Goal: Information Seeking & Learning: Learn about a topic

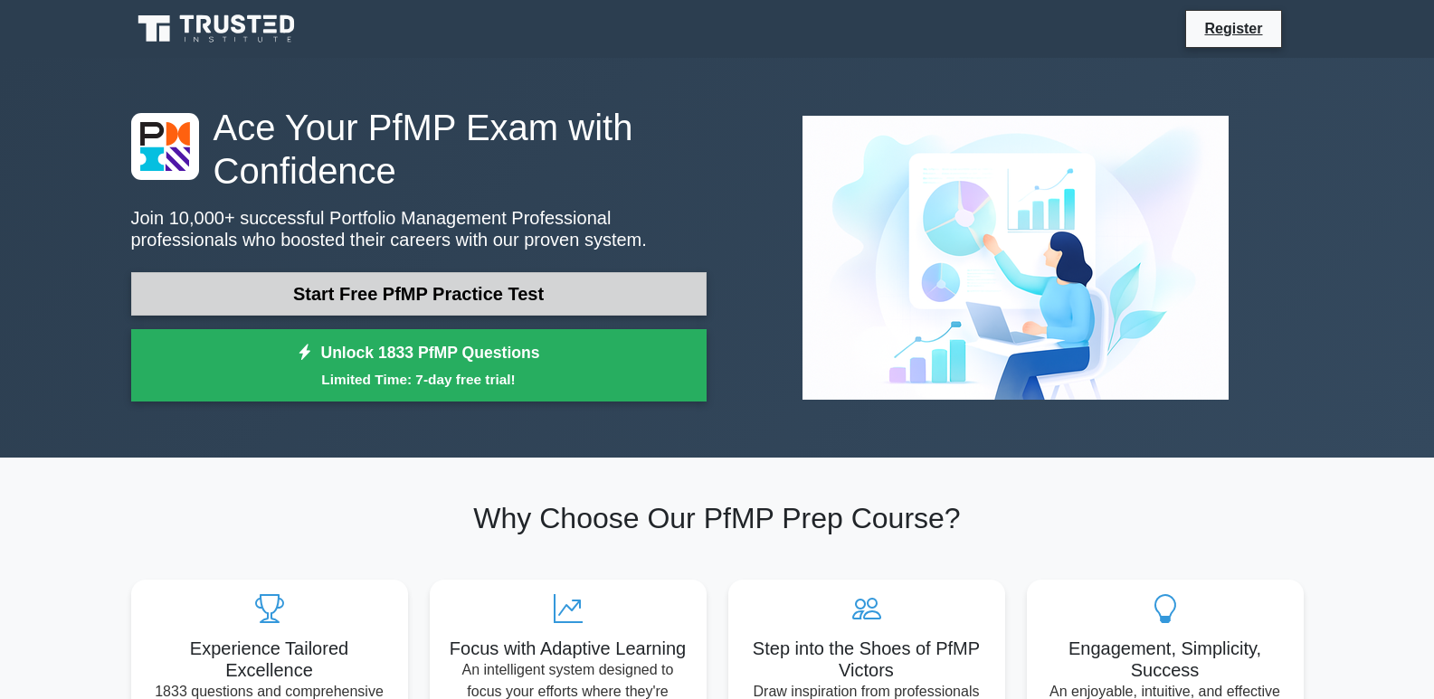
click at [374, 294] on link "Start Free PfMP Practice Test" at bounding box center [418, 293] width 575 height 43
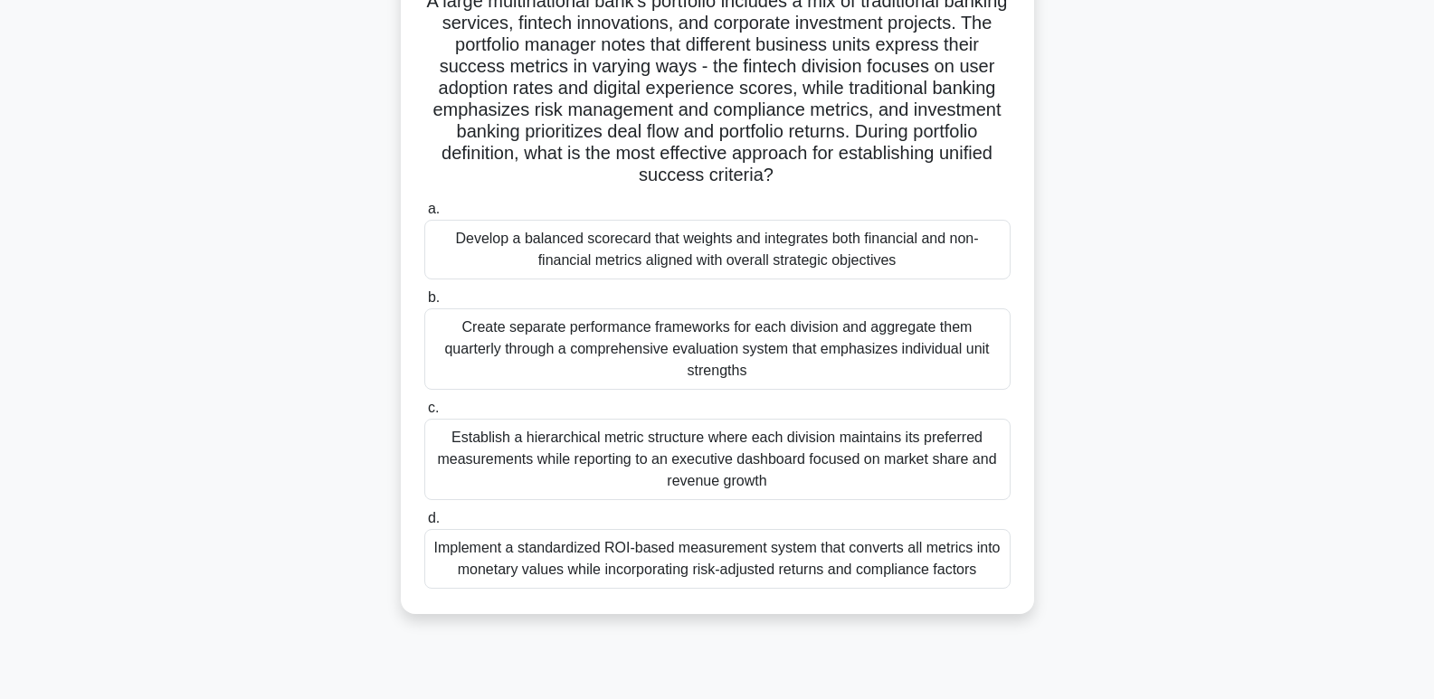
scroll to position [181, 0]
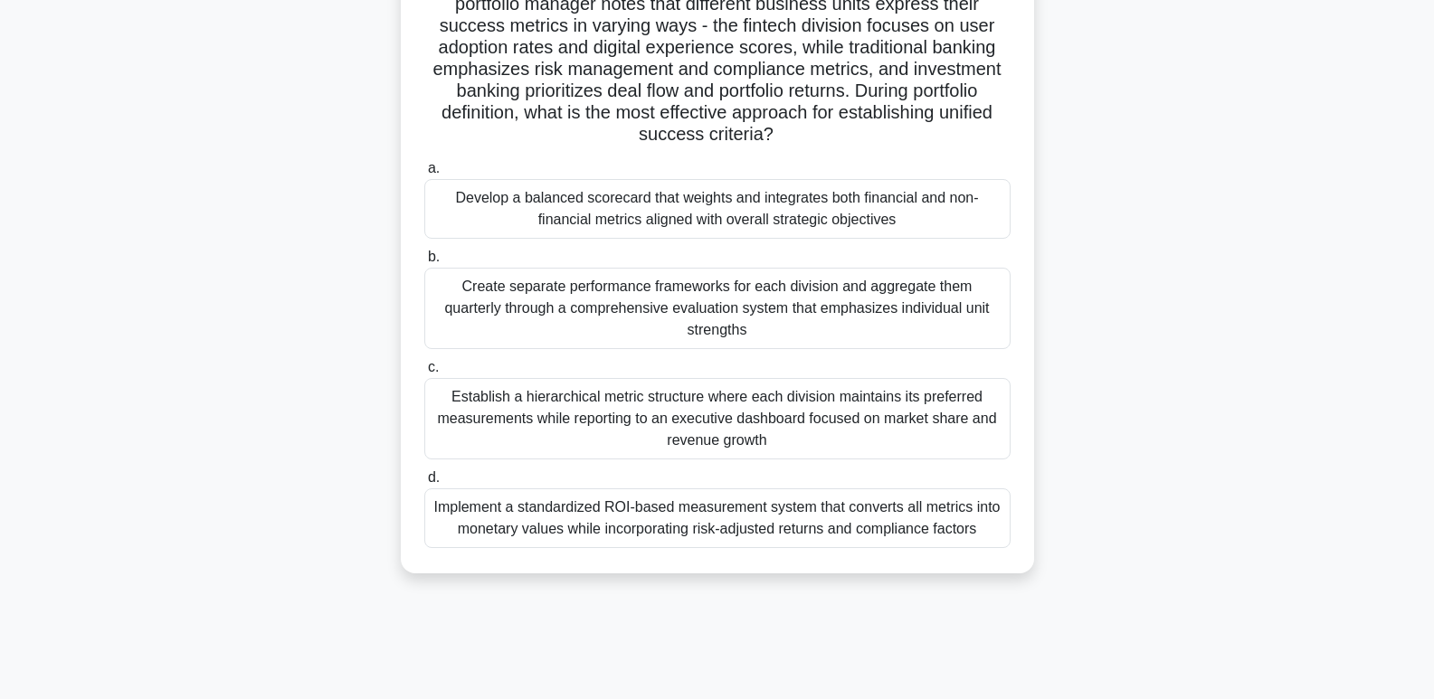
click at [441, 467] on label "d. Implement a standardized ROI-based measurement system that converts all metr…" at bounding box center [717, 507] width 586 height 81
click at [424, 472] on input "d. Implement a standardized ROI-based measurement system that converts all metr…" at bounding box center [424, 478] width 0 height 12
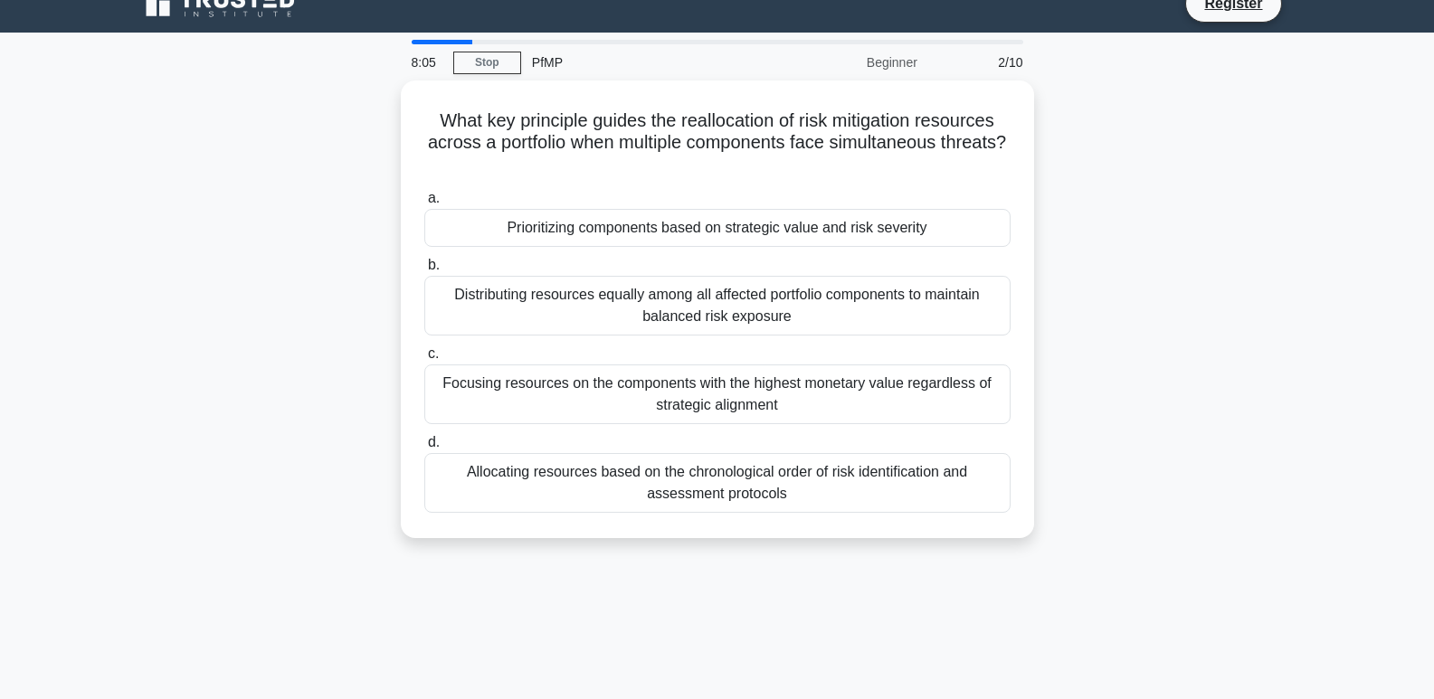
scroll to position [0, 0]
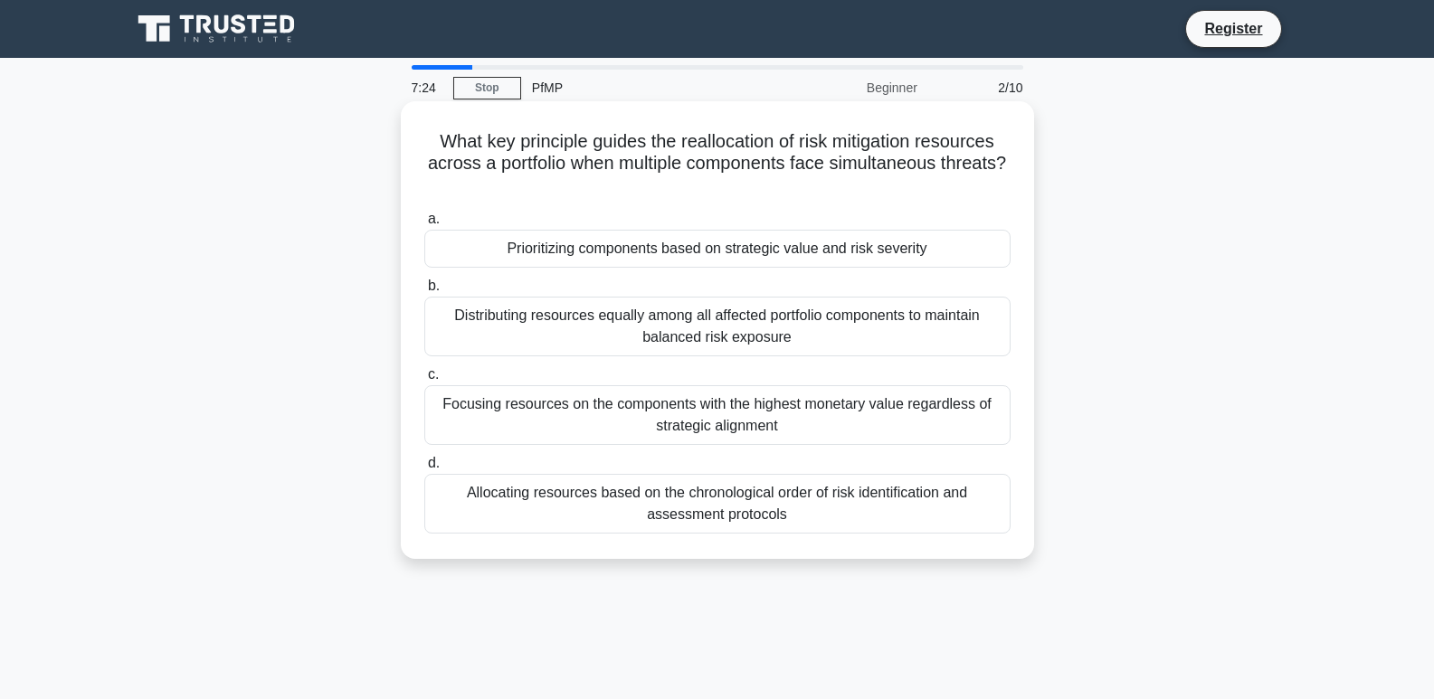
click at [445, 404] on div "Focusing resources on the components with the highest monetary value regardless…" at bounding box center [717, 415] width 586 height 60
click at [424, 381] on input "c. Focusing resources on the components with the highest monetary value regardl…" at bounding box center [424, 375] width 0 height 12
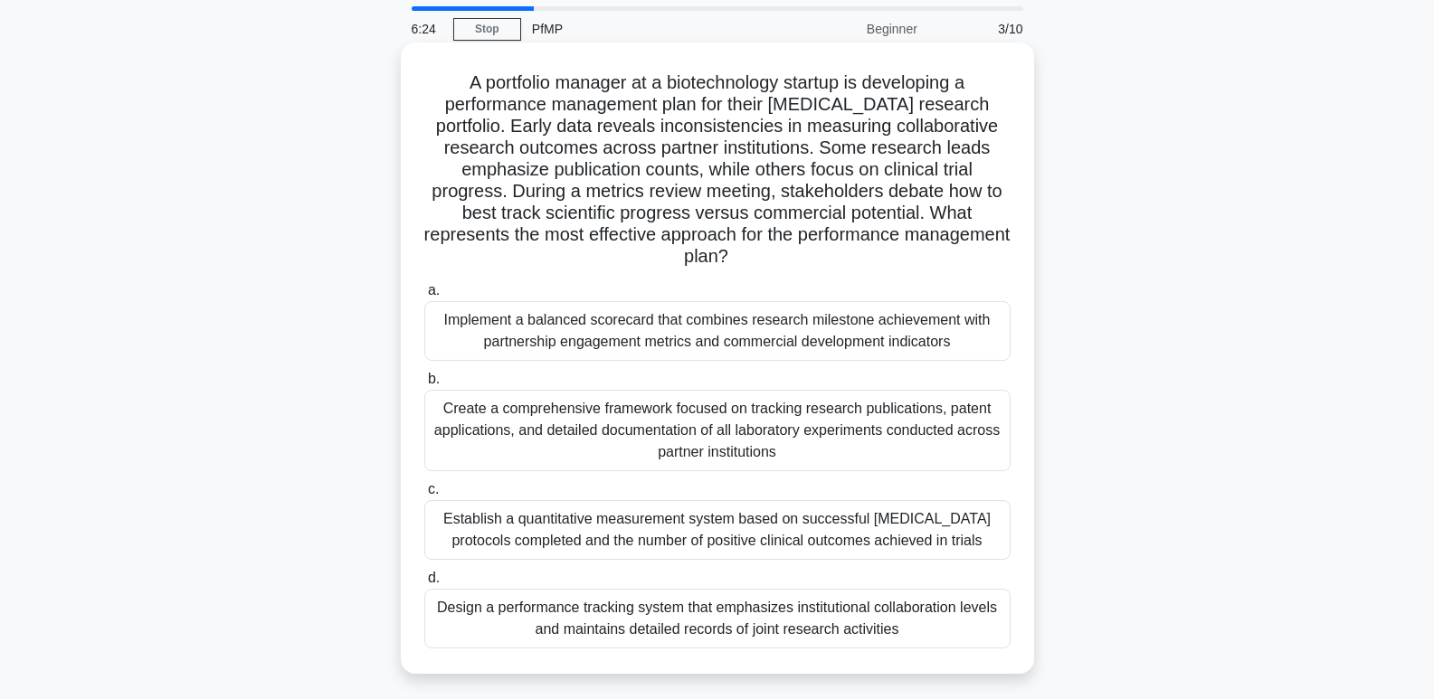
scroll to position [90, 0]
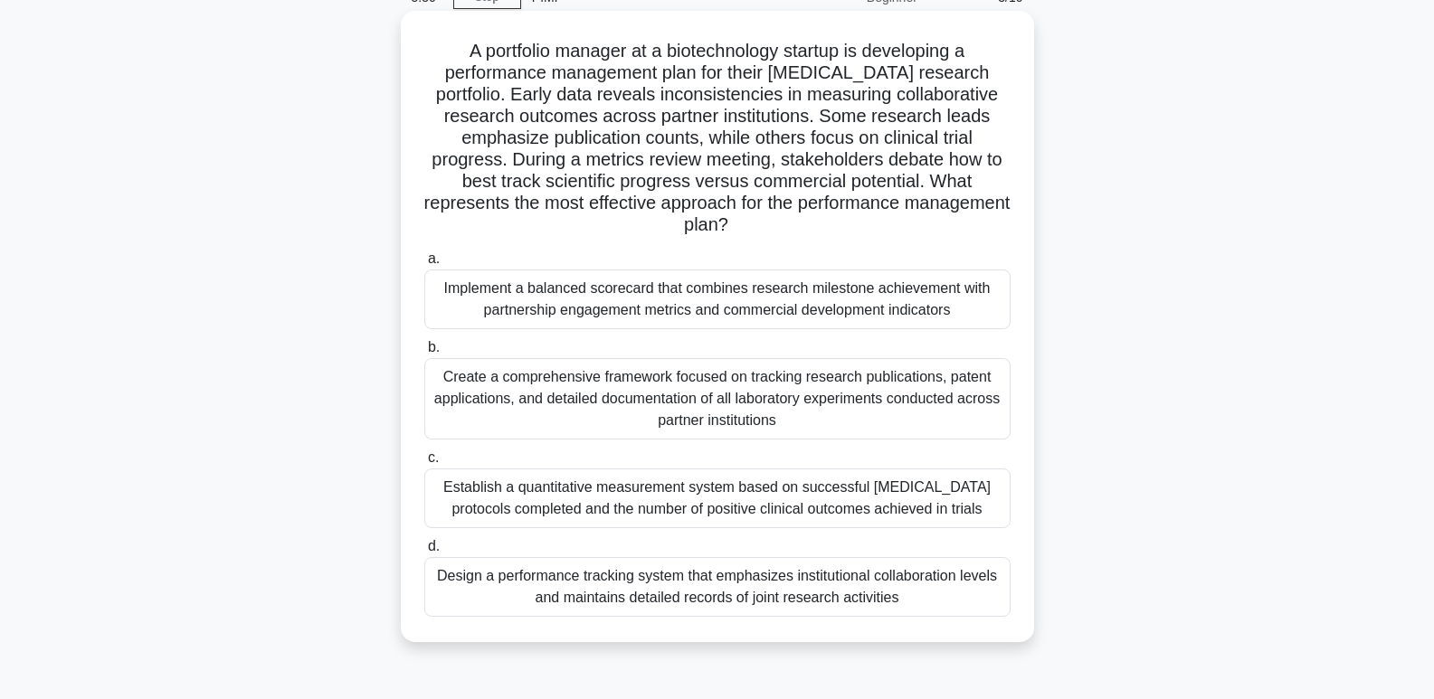
click at [448, 291] on div "Implement a balanced scorecard that combines research milestone achievement wit…" at bounding box center [717, 300] width 586 height 60
click at [424, 265] on input "a. Implement a balanced scorecard that combines research milestone achievement …" at bounding box center [424, 259] width 0 height 12
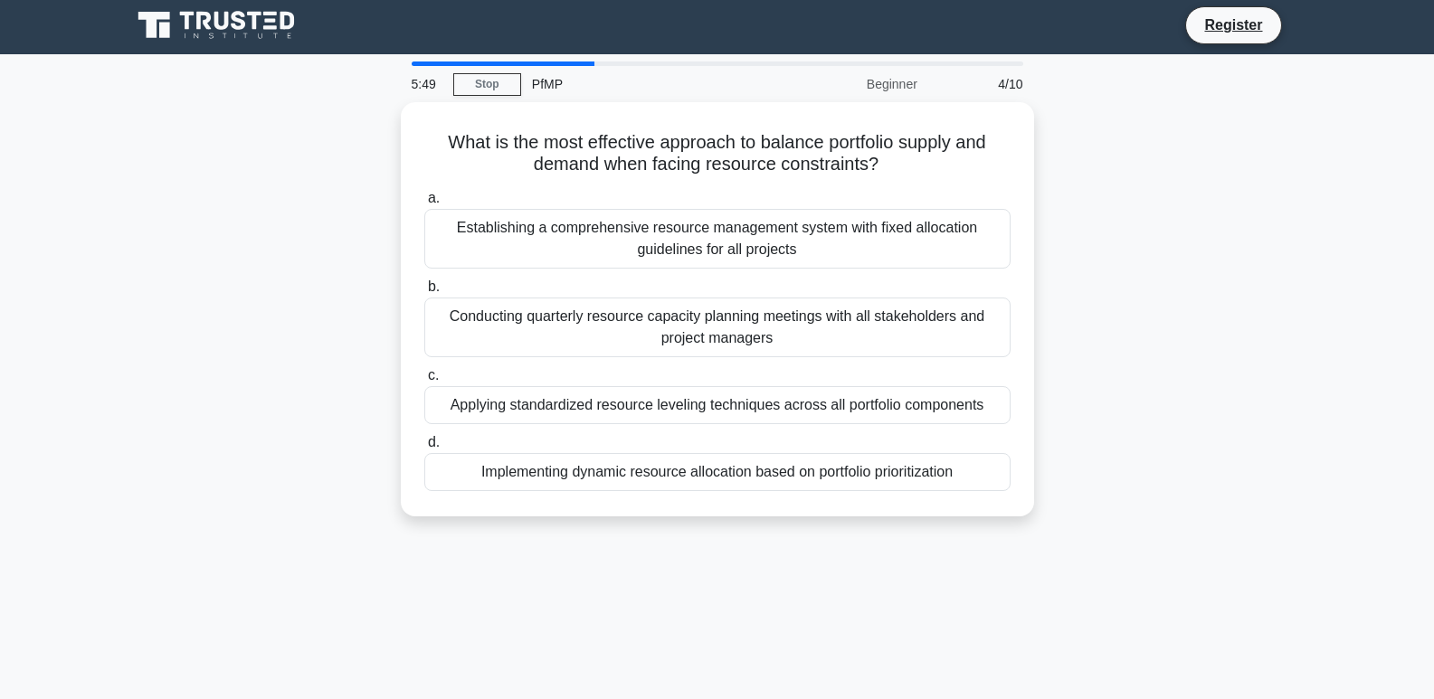
scroll to position [0, 0]
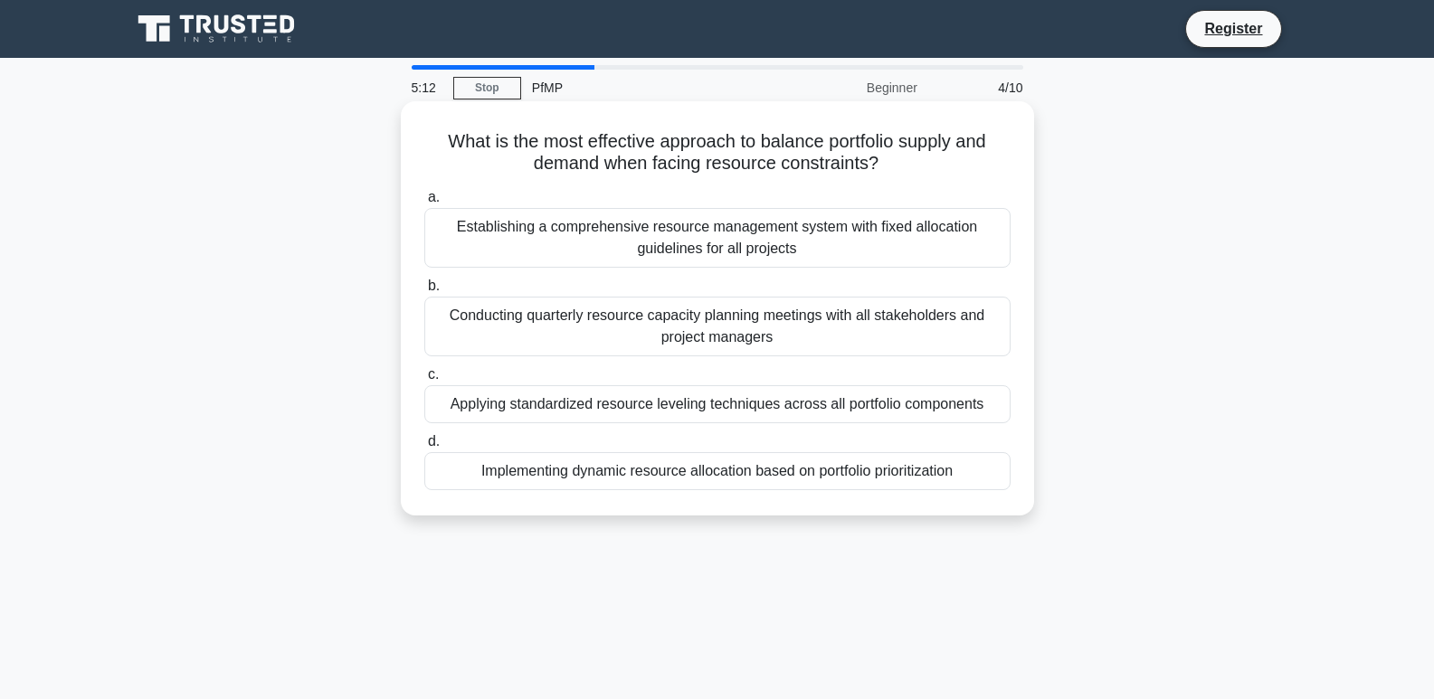
click at [456, 321] on div "Conducting quarterly resource capacity planning meetings with all stakeholders …" at bounding box center [717, 327] width 586 height 60
click at [424, 292] on input "b. Conducting quarterly resource capacity planning meetings with all stakeholde…" at bounding box center [424, 286] width 0 height 12
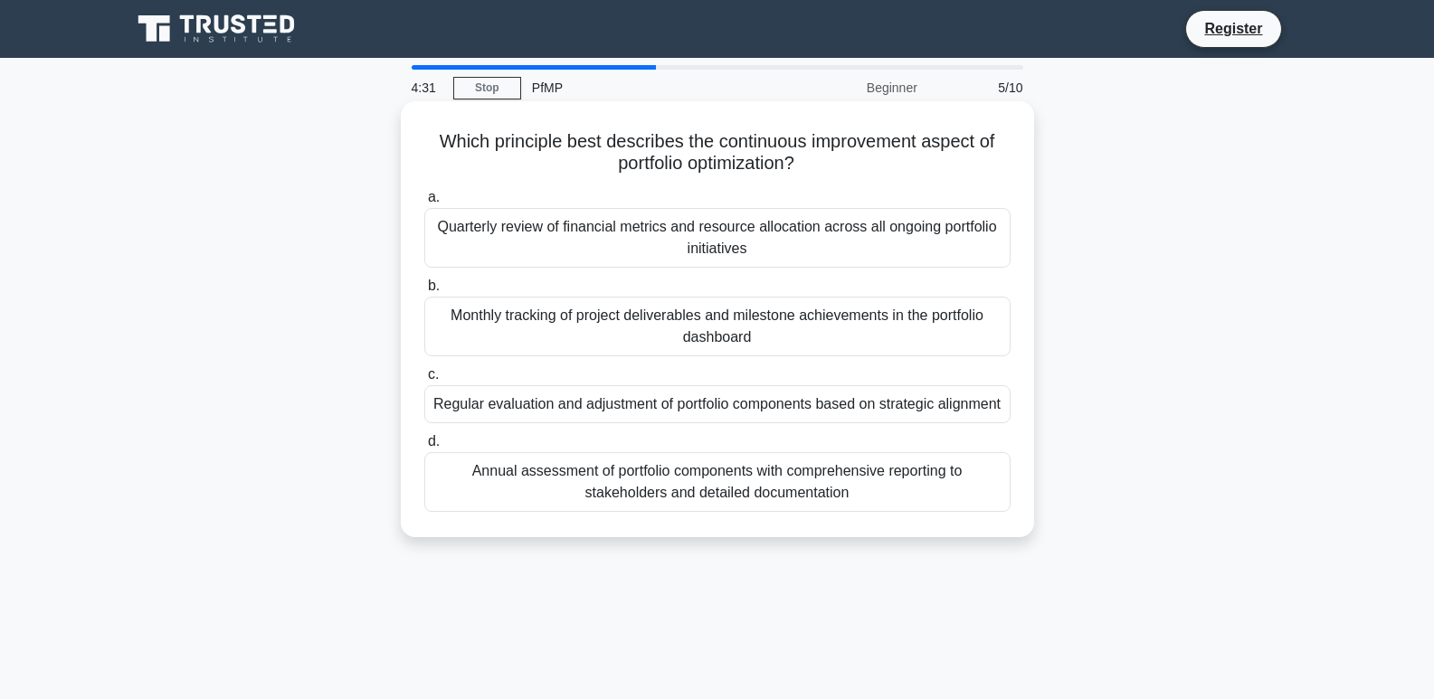
click at [478, 242] on div "Quarterly review of financial metrics and resource allocation across all ongoin…" at bounding box center [717, 238] width 586 height 60
click at [424, 204] on input "a. Quarterly review of financial metrics and resource allocation across all ong…" at bounding box center [424, 198] width 0 height 12
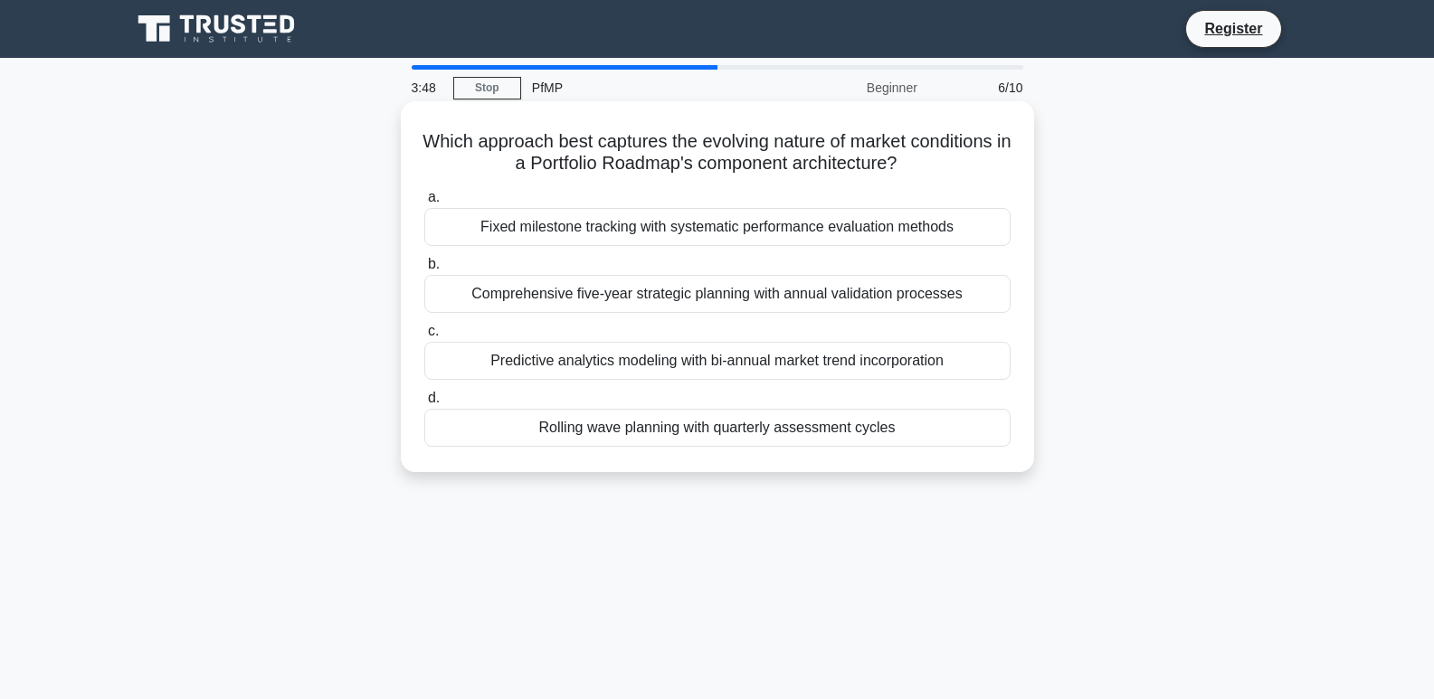
click at [876, 434] on div "Rolling wave planning with quarterly assessment cycles" at bounding box center [717, 428] width 586 height 38
click at [424, 404] on input "d. Rolling wave planning with quarterly assessment cycles" at bounding box center [424, 399] width 0 height 12
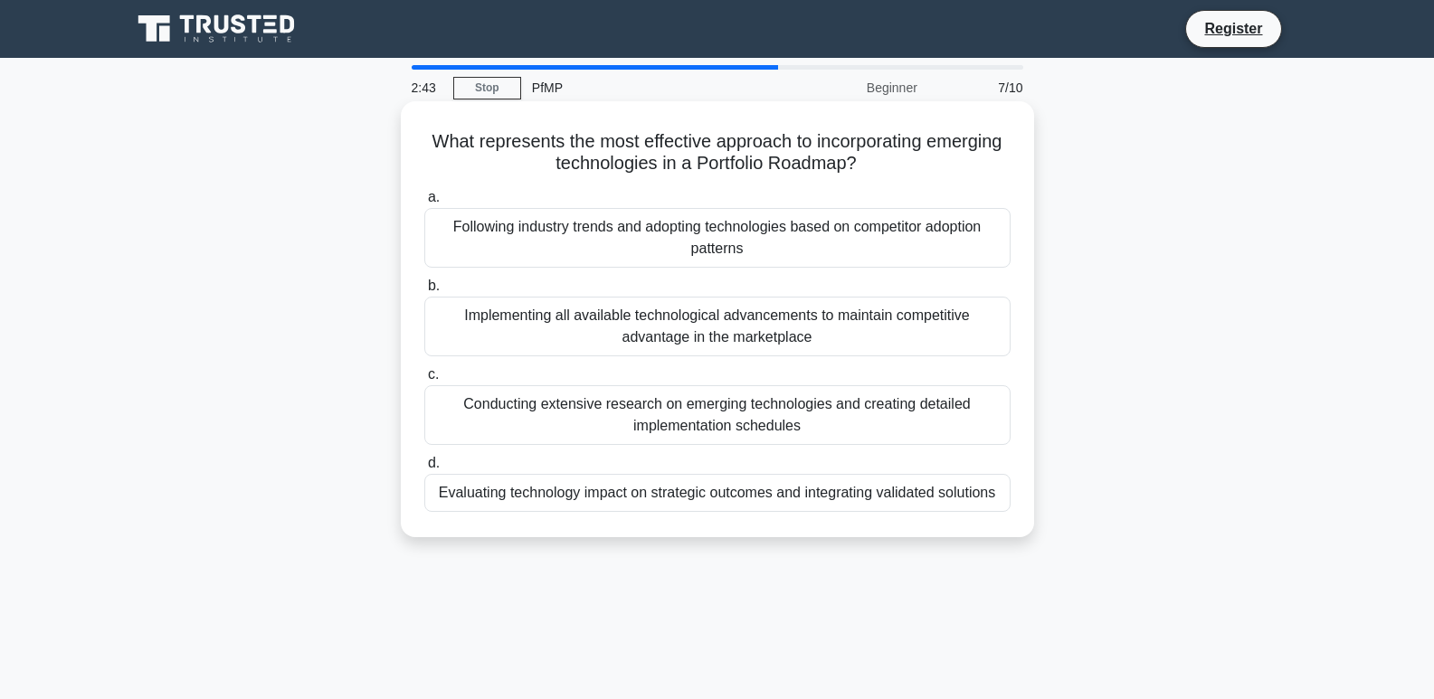
click at [474, 332] on div "Implementing all available technological advancements to maintain competitive a…" at bounding box center [717, 327] width 586 height 60
click at [424, 292] on input "b. Implementing all available technological advancements to maintain competitiv…" at bounding box center [424, 286] width 0 height 12
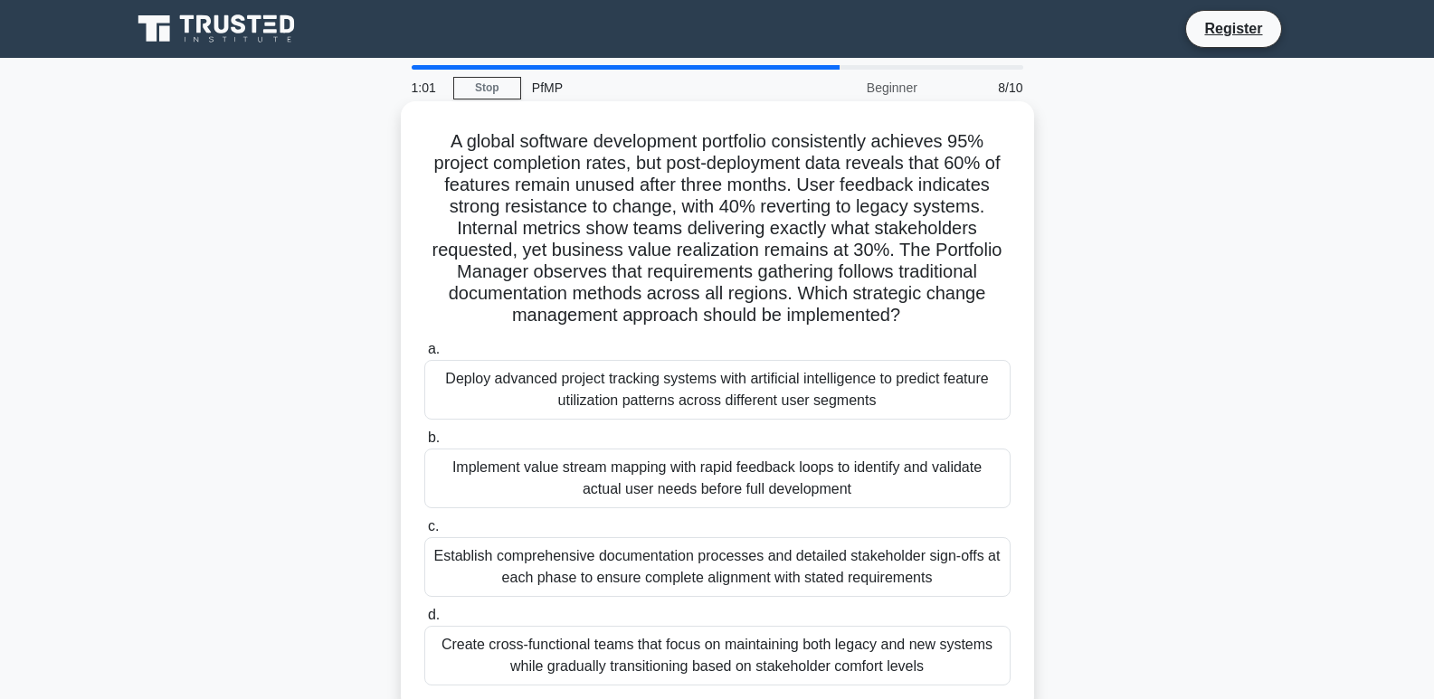
click at [545, 475] on div "Implement value stream mapping with rapid feedback loops to identify and valida…" at bounding box center [717, 479] width 586 height 60
click at [424, 444] on input "b. Implement value stream mapping with rapid feedback loops to identify and val…" at bounding box center [424, 438] width 0 height 12
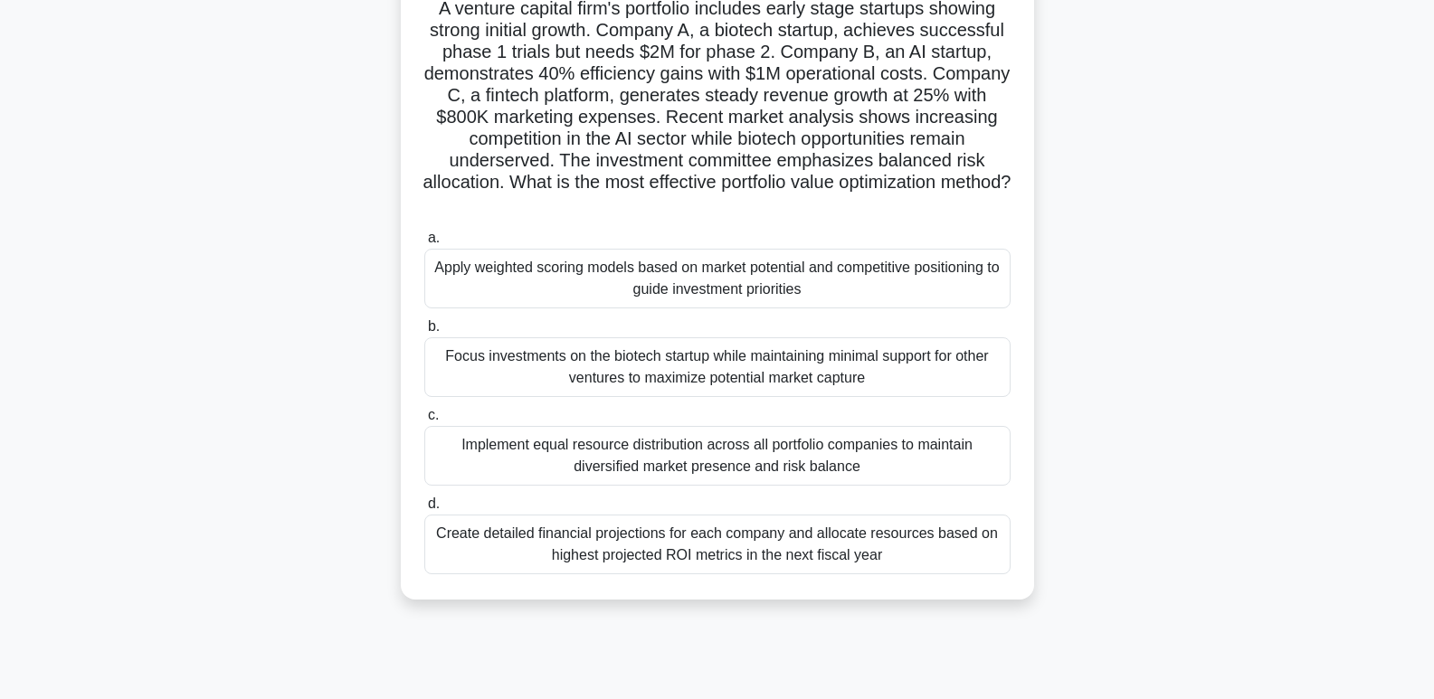
scroll to position [181, 0]
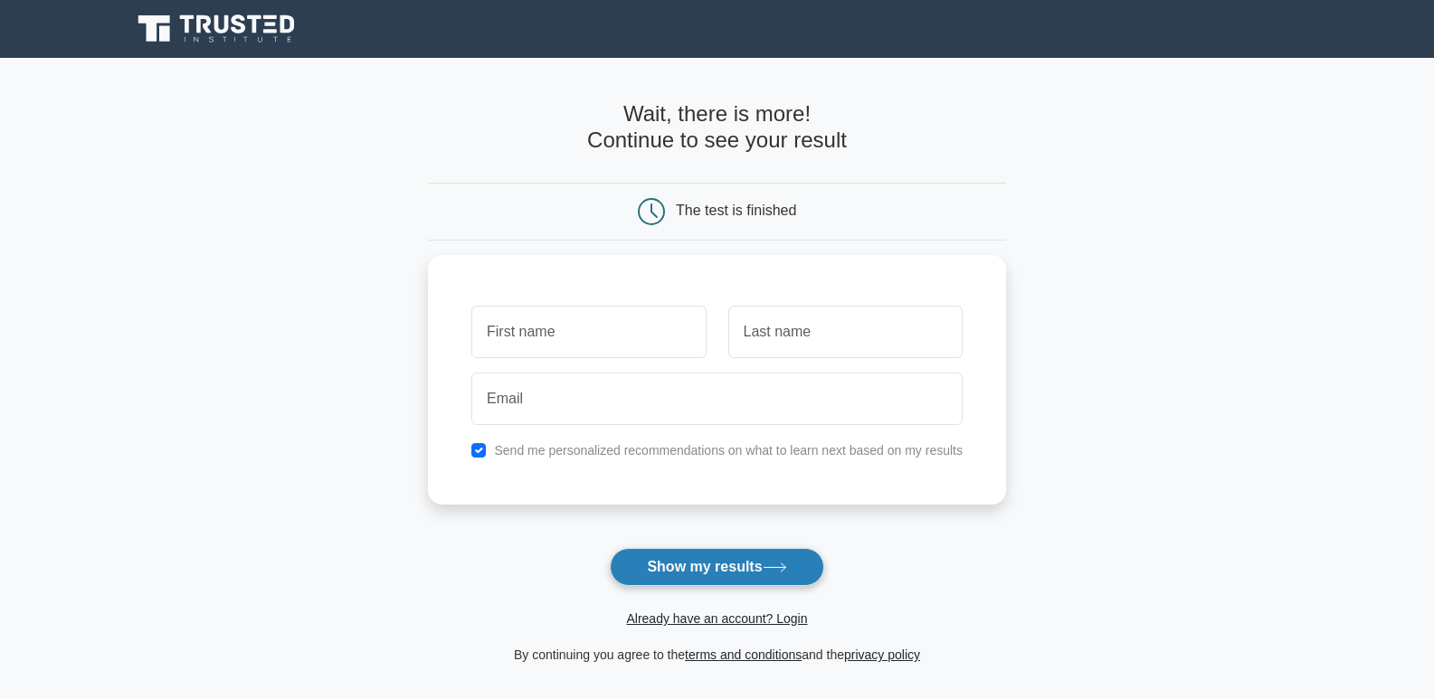
click at [657, 573] on button "Show my results" at bounding box center [716, 567] width 213 height 38
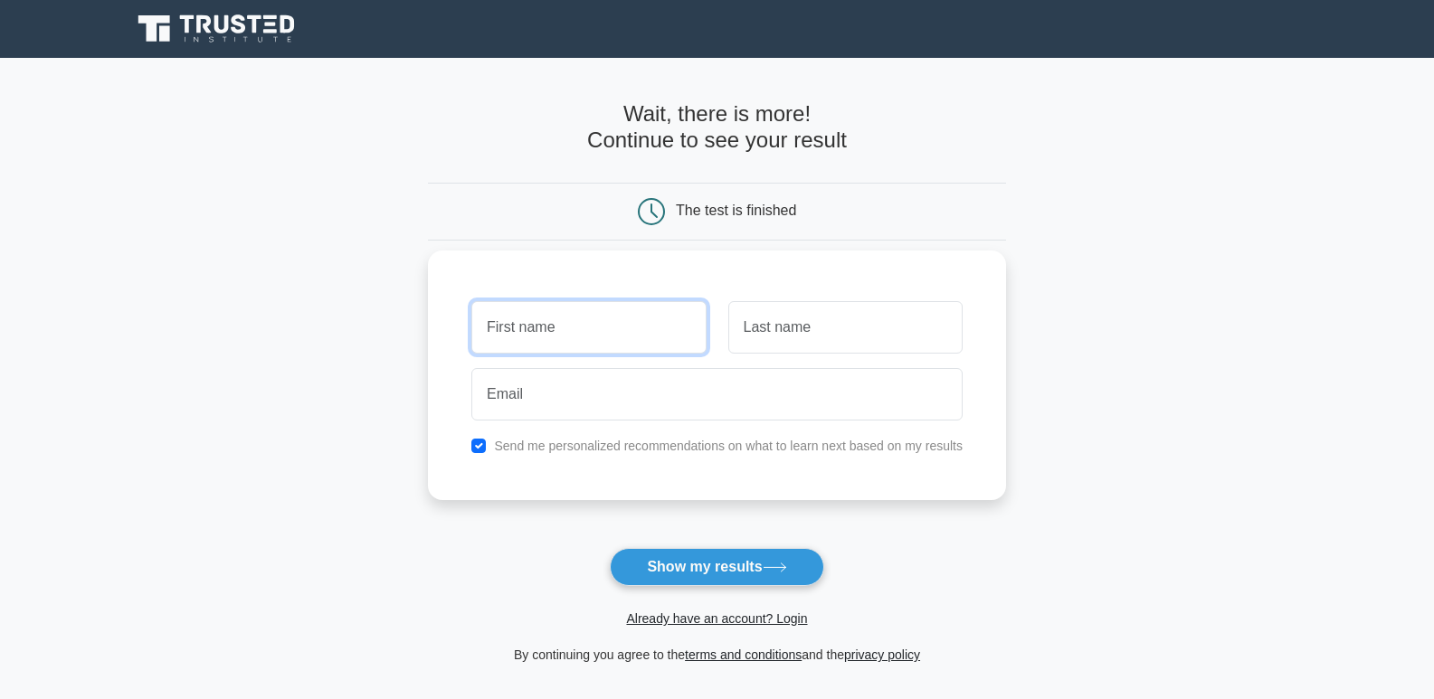
click at [585, 338] on input "text" at bounding box center [588, 327] width 234 height 52
type input "goodluck"
click at [828, 350] on input "text" at bounding box center [845, 327] width 234 height 52
type input "oludare"
click at [610, 548] on button "Show my results" at bounding box center [716, 567] width 213 height 38
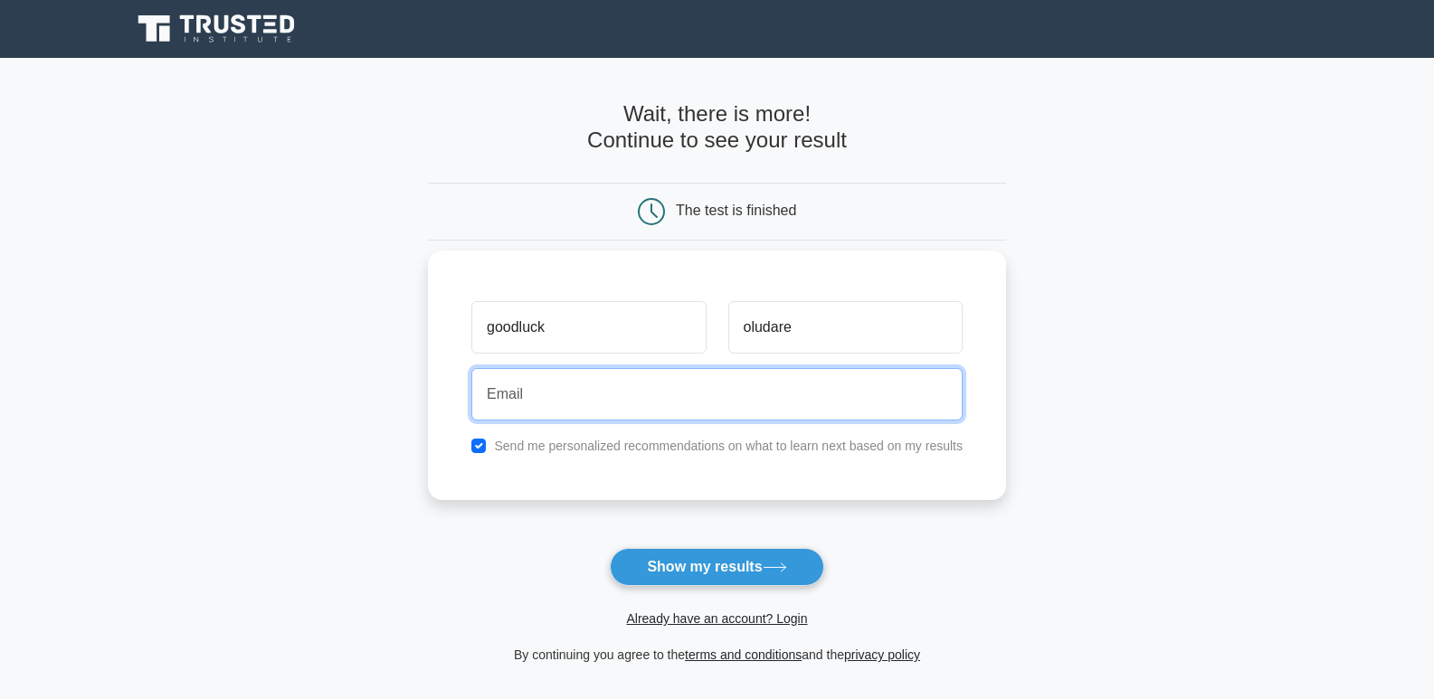
click at [570, 400] on input "email" at bounding box center [716, 394] width 491 height 52
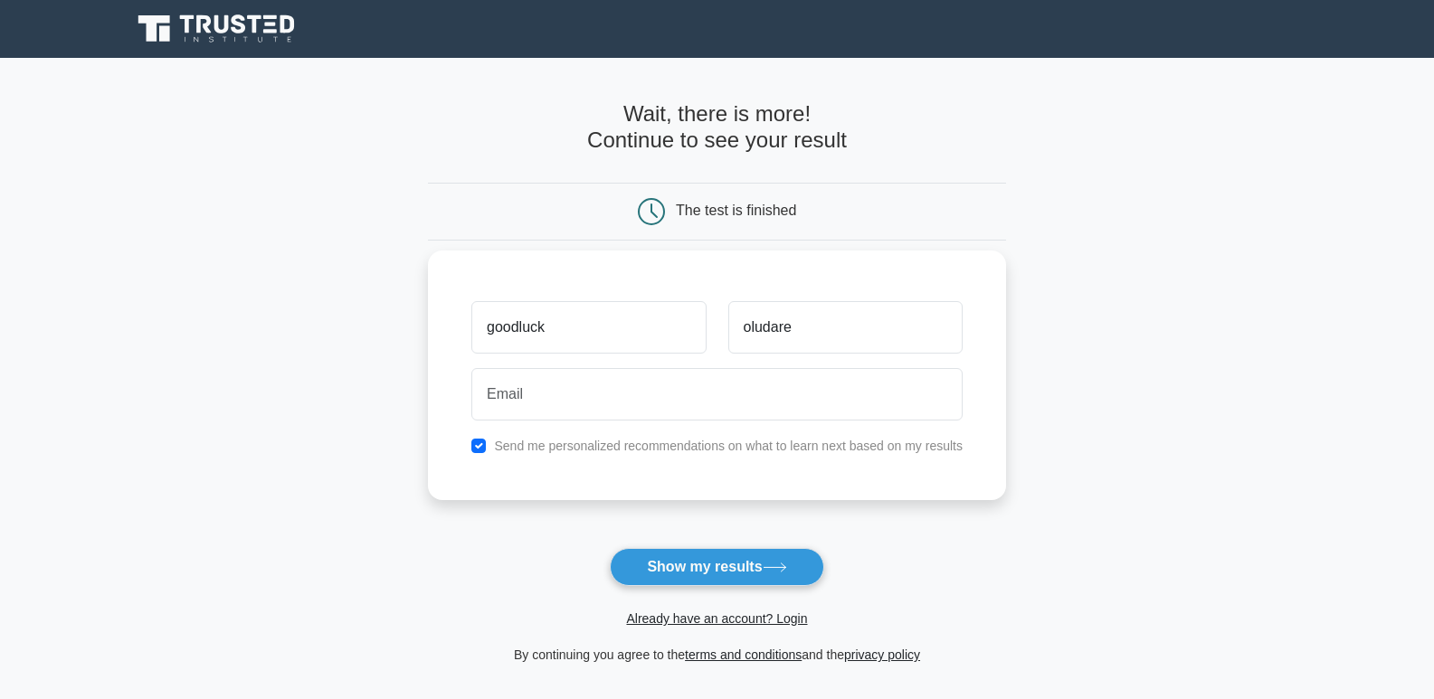
click at [771, 453] on label "Send me personalized recommendations on what to learn next based on my results" at bounding box center [728, 446] width 469 height 14
click at [652, 212] on icon at bounding box center [653, 210] width 5 height 13
click at [669, 560] on button "Show my results" at bounding box center [716, 567] width 213 height 38
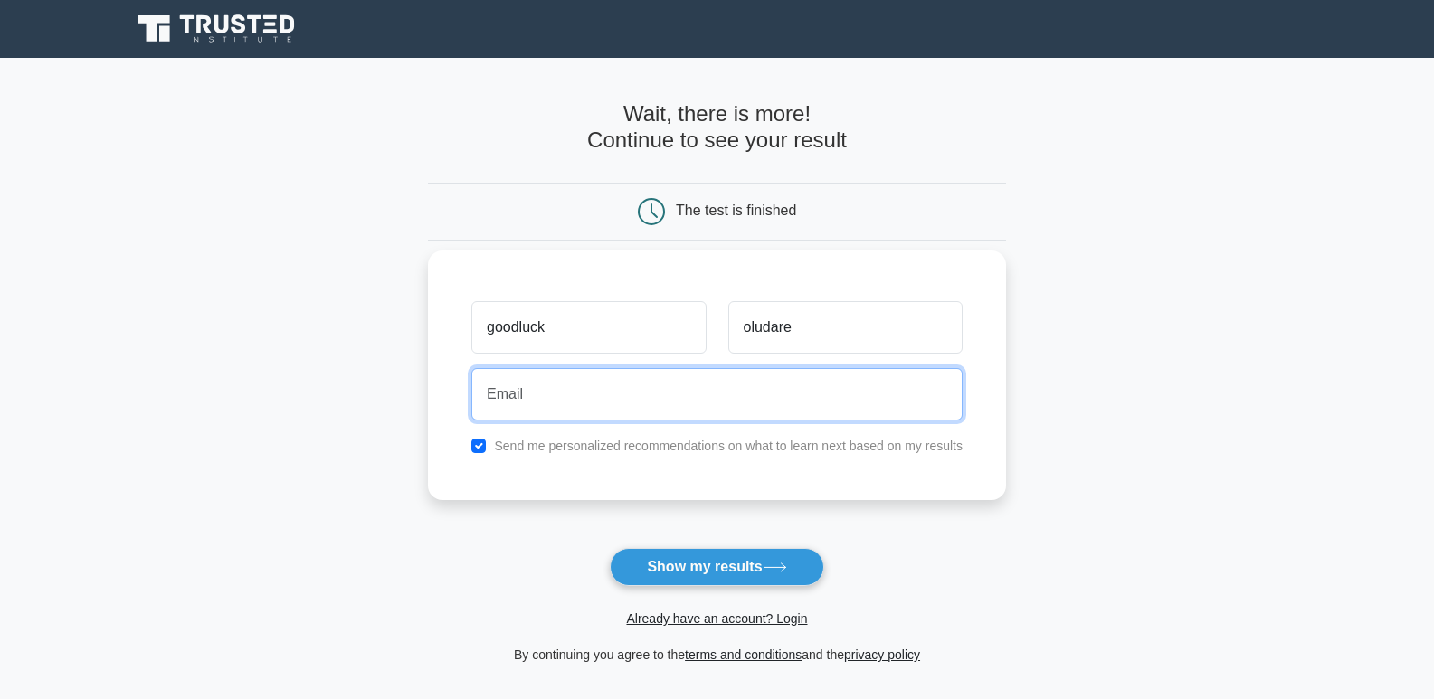
click at [654, 410] on input "email" at bounding box center [716, 394] width 491 height 52
click at [555, 410] on input "email" at bounding box center [716, 394] width 491 height 52
drag, startPoint x: 537, startPoint y: 393, endPoint x: 592, endPoint y: 342, distance: 74.2
click at [539, 383] on input "email" at bounding box center [716, 394] width 491 height 52
type input "goodluck"
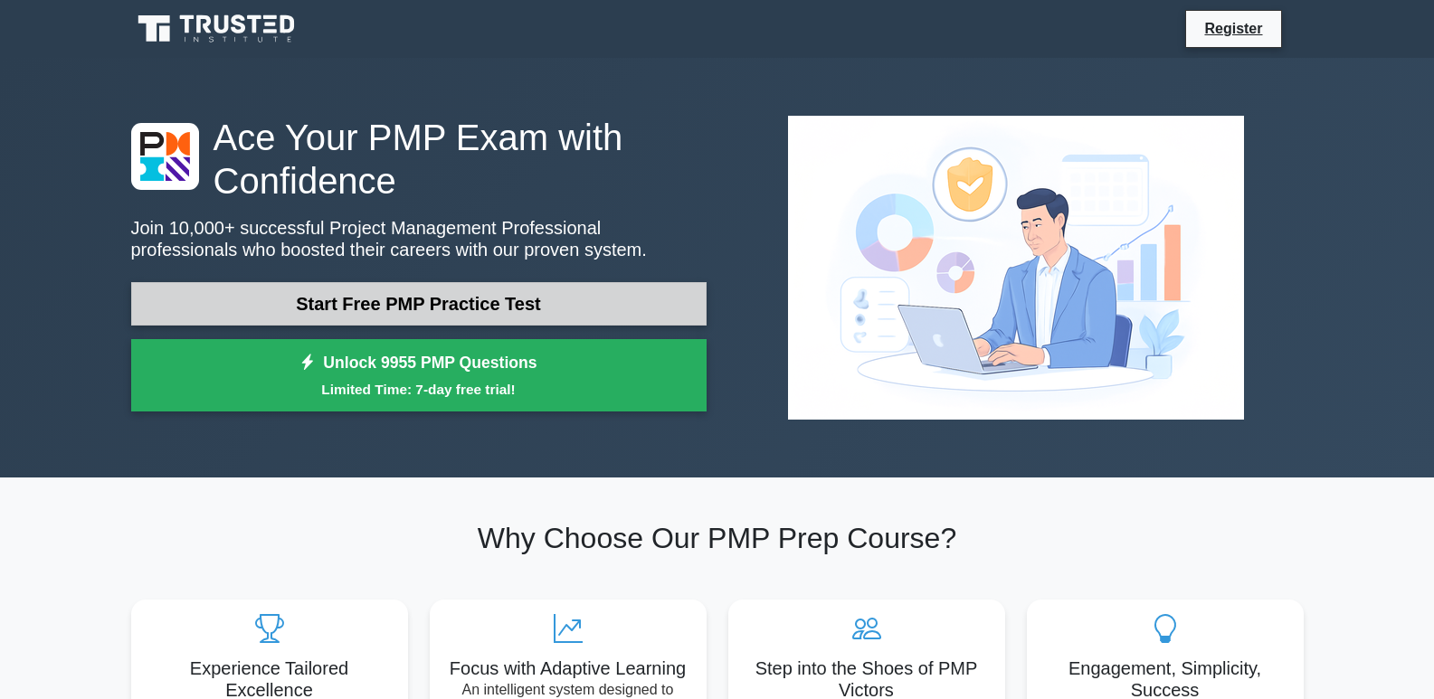
click at [536, 316] on link "Start Free PMP Practice Test" at bounding box center [418, 303] width 575 height 43
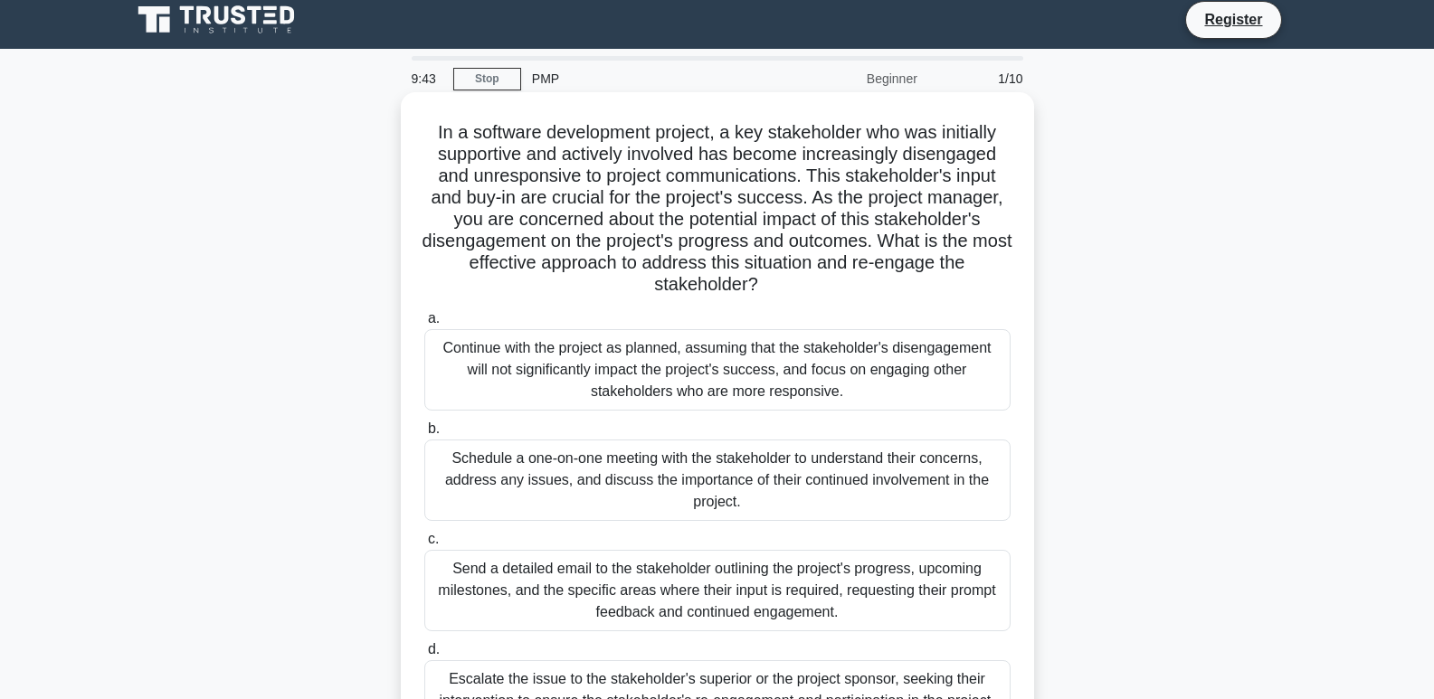
scroll to position [6, 0]
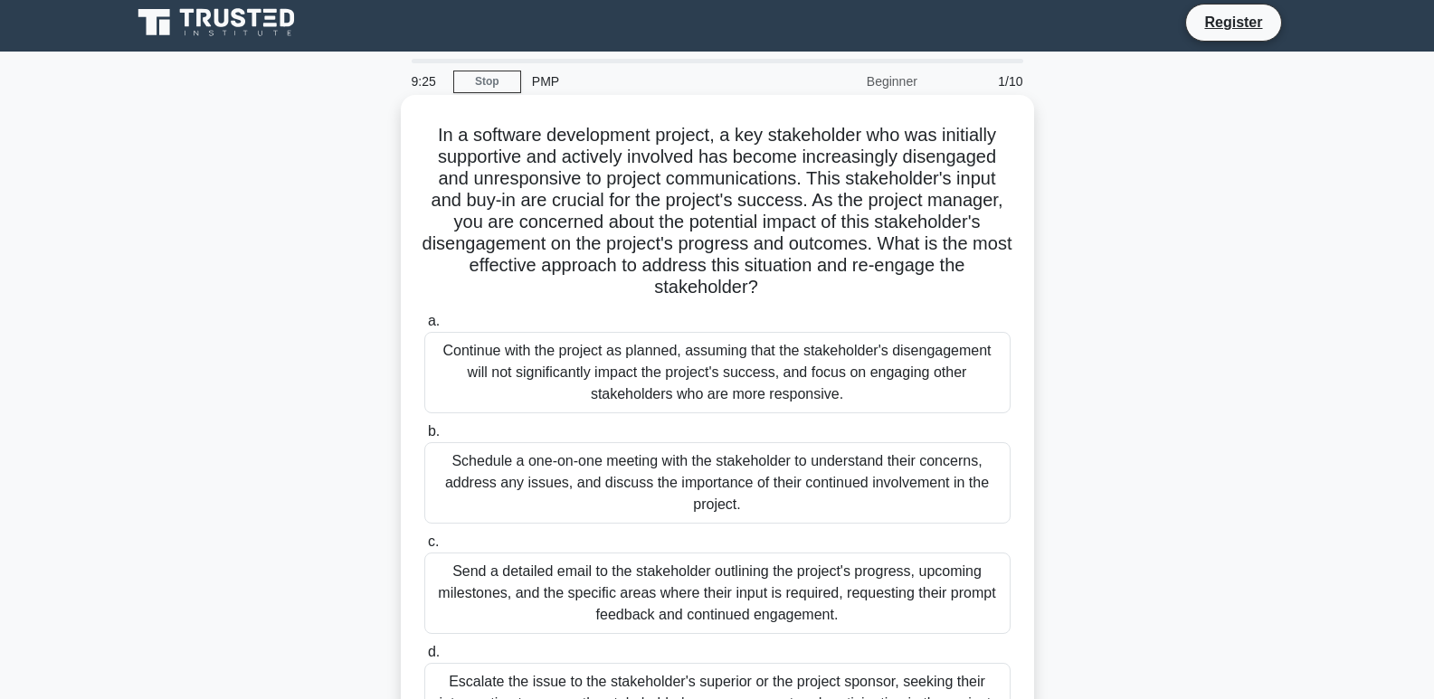
click at [647, 361] on div "Continue with the project as planned, assuming that the stakeholder's disengage…" at bounding box center [717, 372] width 586 height 81
click at [424, 327] on input "a. Continue with the project as planned, assuming that the stakeholder's diseng…" at bounding box center [424, 322] width 0 height 12
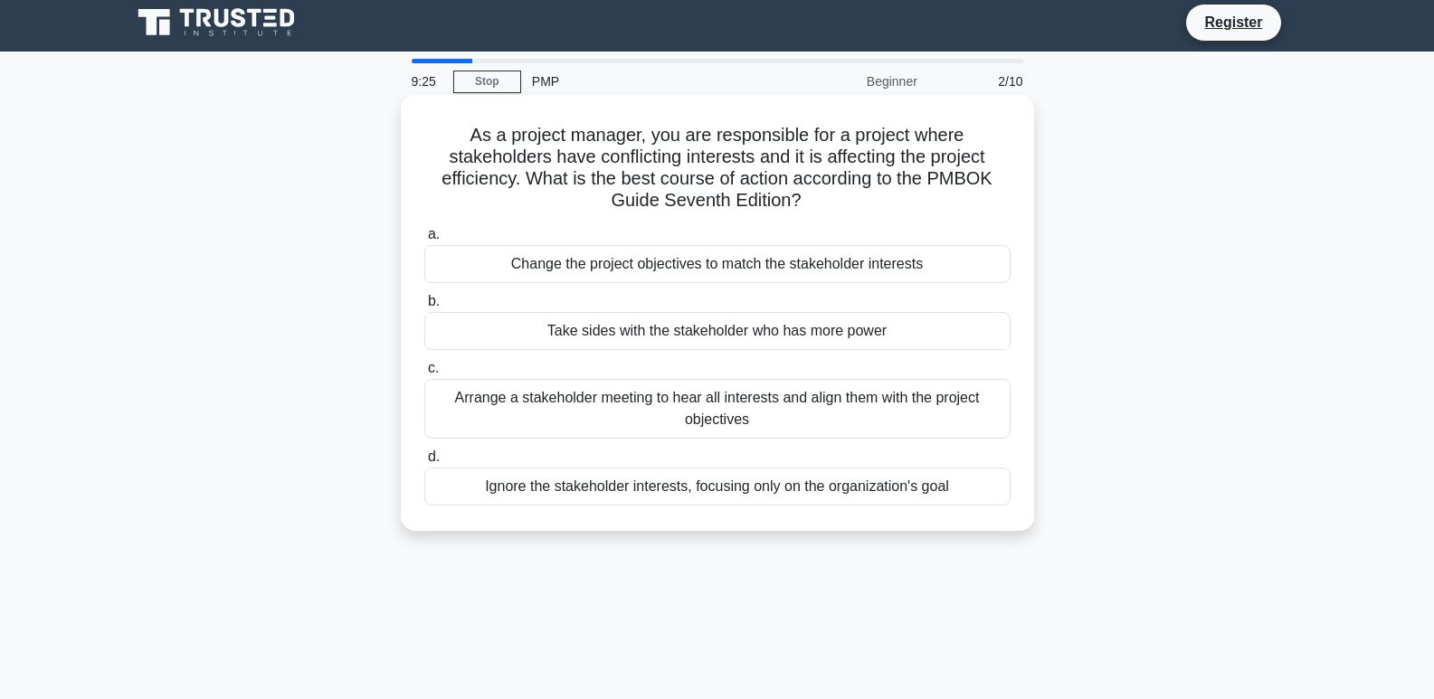
scroll to position [0, 0]
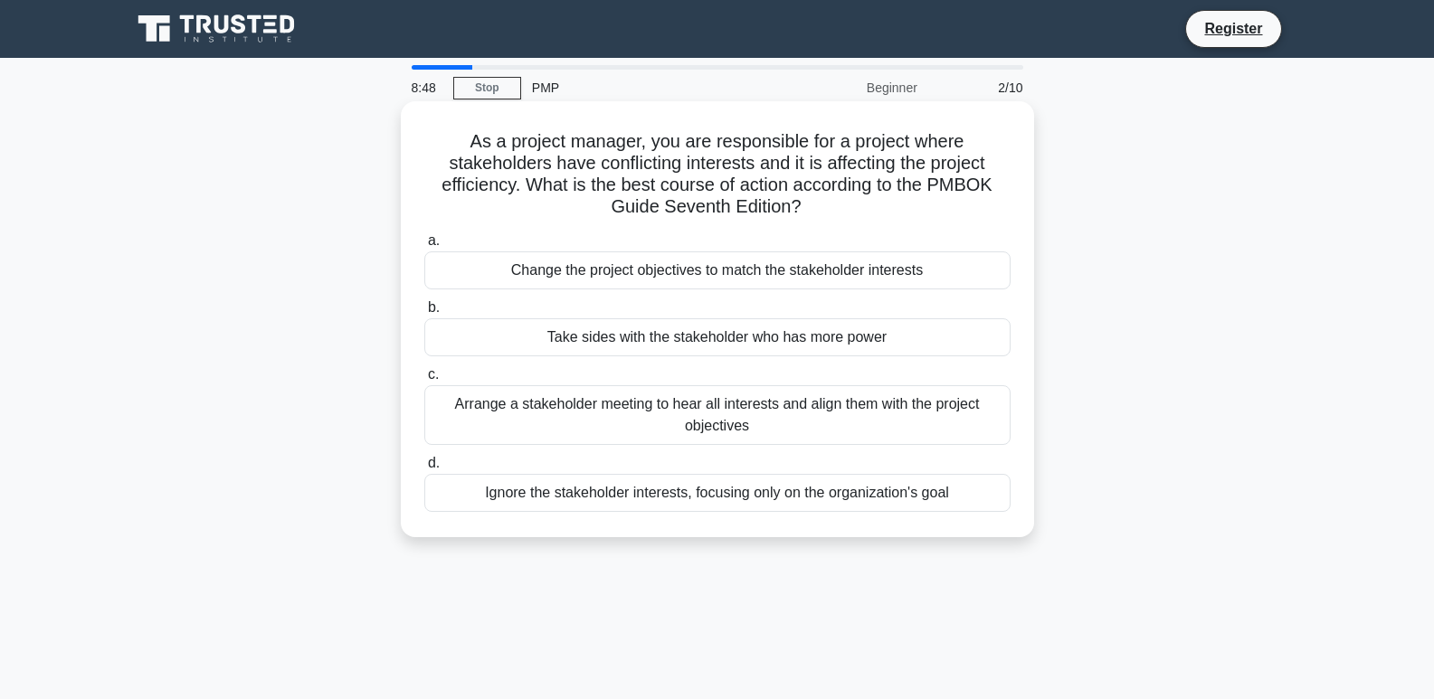
click at [613, 423] on div "Arrange a stakeholder meeting to hear all interests and align them with the pro…" at bounding box center [717, 415] width 586 height 60
click at [424, 381] on input "c. Arrange a stakeholder meeting to hear all interests and align them with the …" at bounding box center [424, 375] width 0 height 12
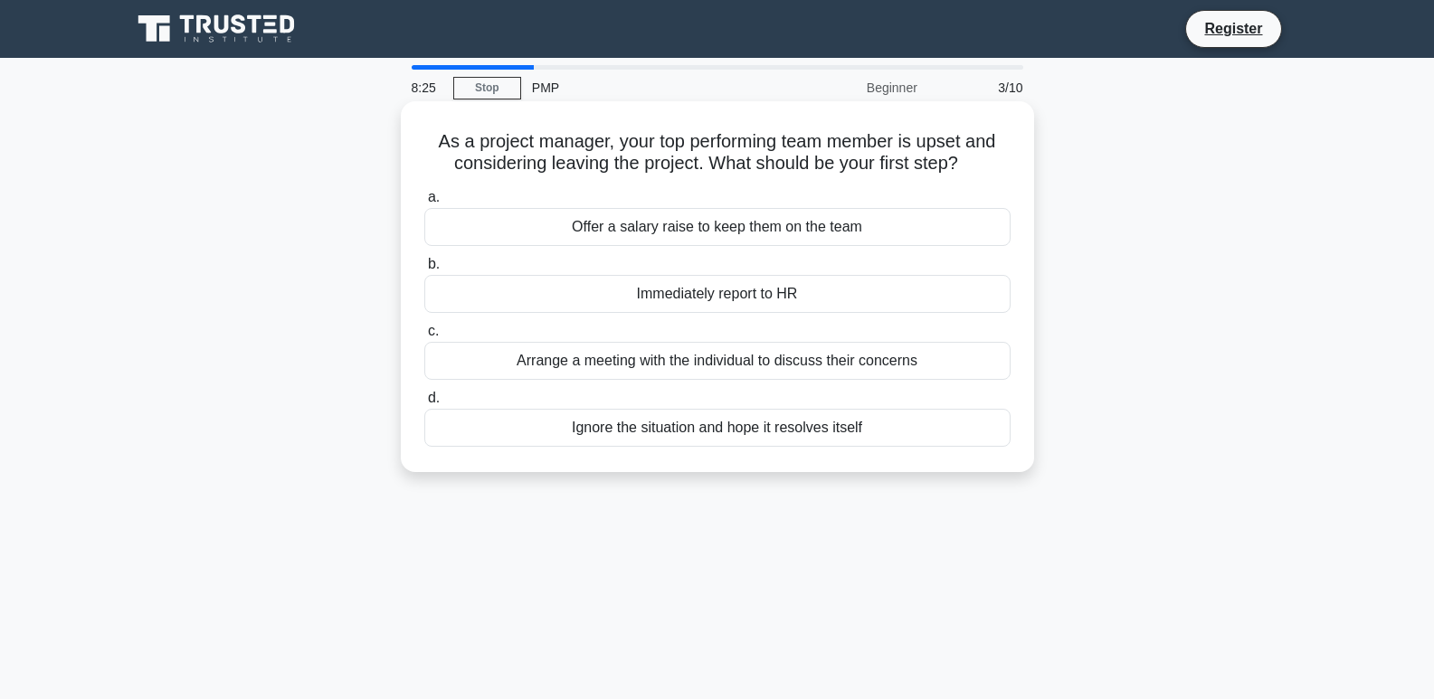
click at [713, 370] on div "Arrange a meeting with the individual to discuss their concerns" at bounding box center [717, 361] width 586 height 38
click at [424, 337] on input "c. Arrange a meeting with the individual to discuss their concerns" at bounding box center [424, 332] width 0 height 12
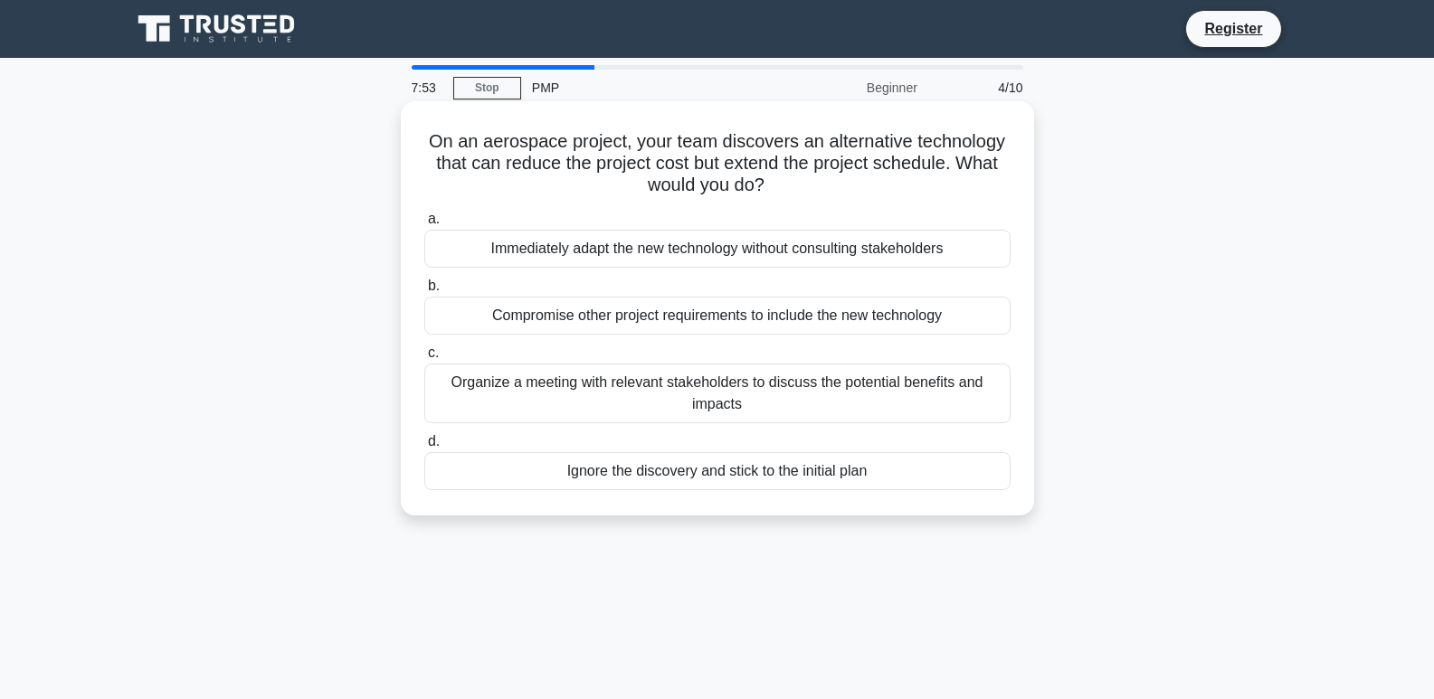
click at [696, 405] on div "Organize a meeting with relevant stakeholders to discuss the potential benefits…" at bounding box center [717, 394] width 586 height 60
click at [424, 359] on input "c. Organize a meeting with relevant stakeholders to discuss the potential benef…" at bounding box center [424, 353] width 0 height 12
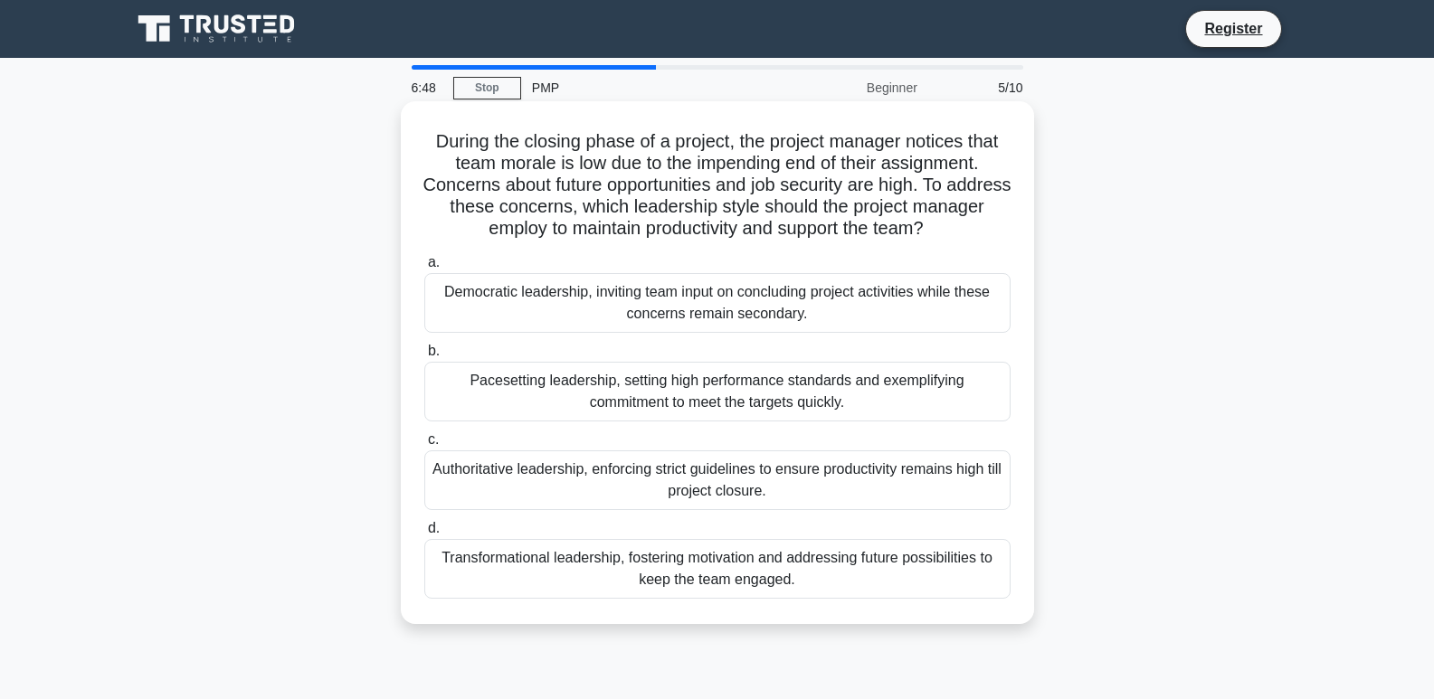
click at [738, 579] on div "Transformational leadership, fostering motivation and addressing future possibi…" at bounding box center [717, 569] width 586 height 60
click at [424, 535] on input "d. Transformational leadership, fostering motivation and addressing future poss…" at bounding box center [424, 529] width 0 height 12
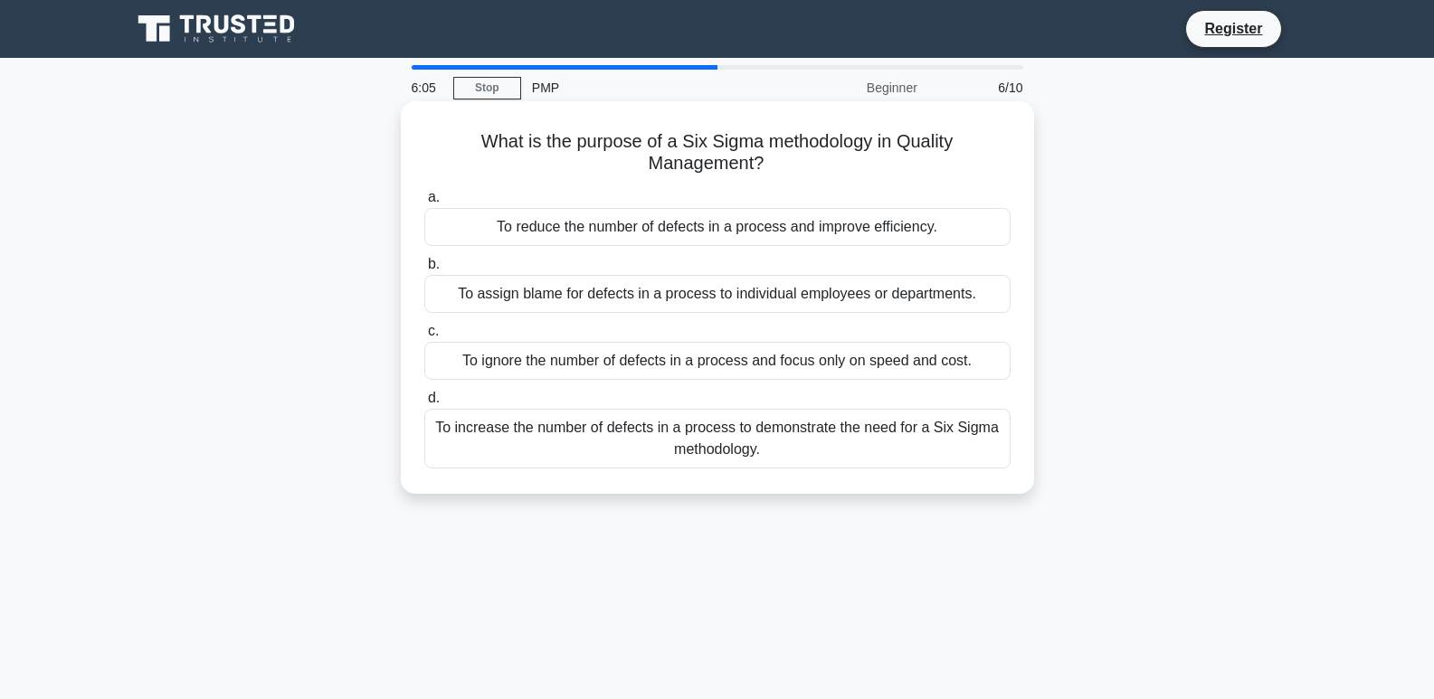
click at [662, 433] on div "To increase the number of defects in a process to demonstrate the need for a Si…" at bounding box center [717, 439] width 586 height 60
click at [424, 404] on input "d. To increase the number of defects in a process to demonstrate the need for a…" at bounding box center [424, 399] width 0 height 12
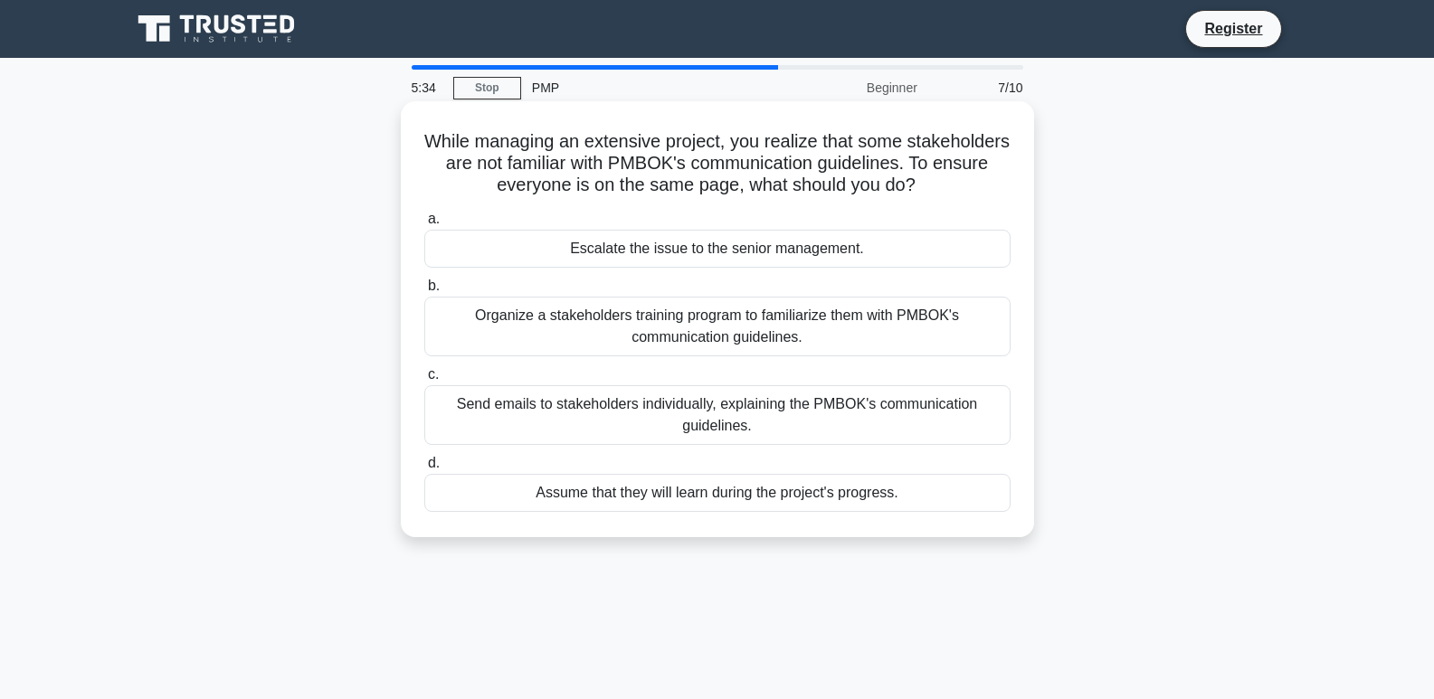
click at [678, 328] on div "Organize a stakeholders training program to familiarize them with PMBOK's commu…" at bounding box center [717, 327] width 586 height 60
click at [424, 292] on input "b. Organize a stakeholders training program to familiarize them with PMBOK's co…" at bounding box center [424, 286] width 0 height 12
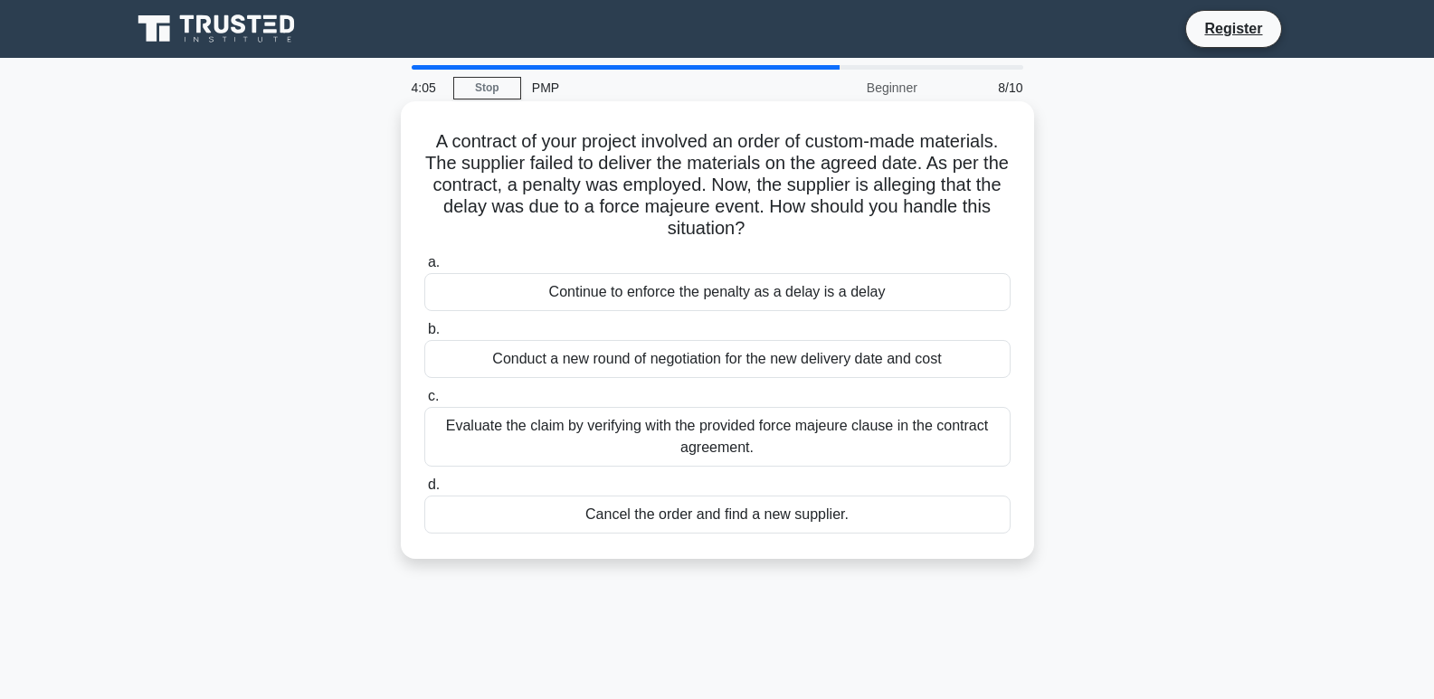
click at [785, 298] on div "Continue to enforce the penalty as a delay is a delay" at bounding box center [717, 292] width 586 height 38
click at [424, 269] on input "a. Continue to enforce the penalty as a delay is a delay" at bounding box center [424, 263] width 0 height 12
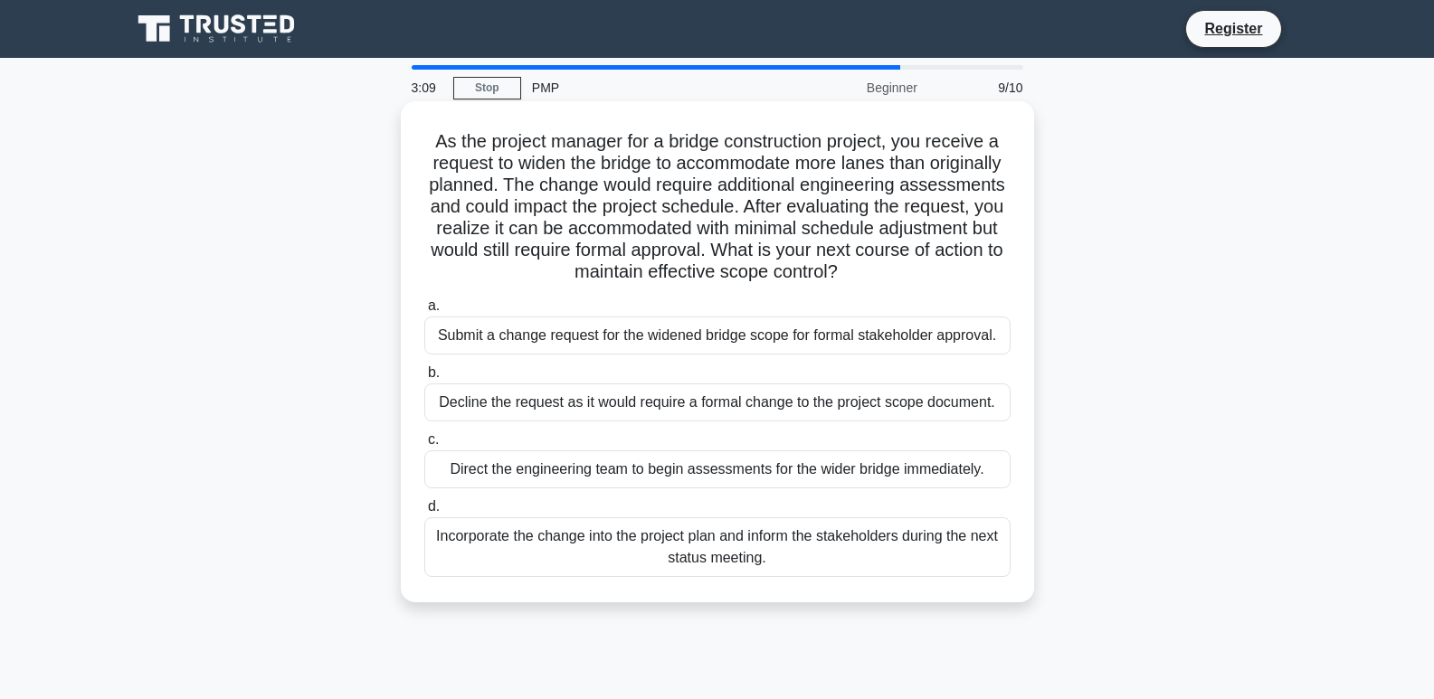
click at [836, 543] on div "Incorporate the change into the project plan and inform the stakeholders during…" at bounding box center [717, 547] width 586 height 60
click at [424, 513] on input "d. Incorporate the change into the project plan and inform the stakeholders dur…" at bounding box center [424, 507] width 0 height 12
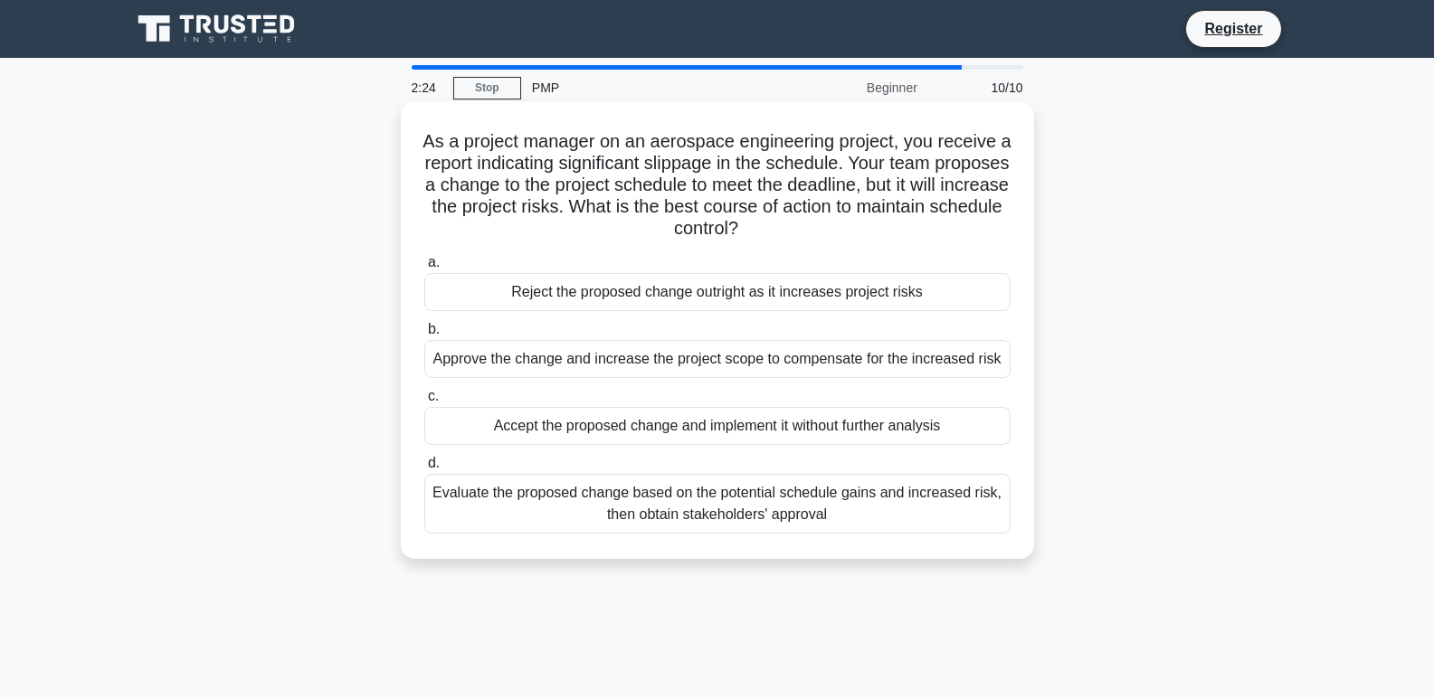
click at [801, 361] on div "Approve the change and increase the project scope to compensate for the increas…" at bounding box center [717, 359] width 586 height 38
click at [424, 336] on input "b. Approve the change and increase the project scope to compensate for the incr…" at bounding box center [424, 330] width 0 height 12
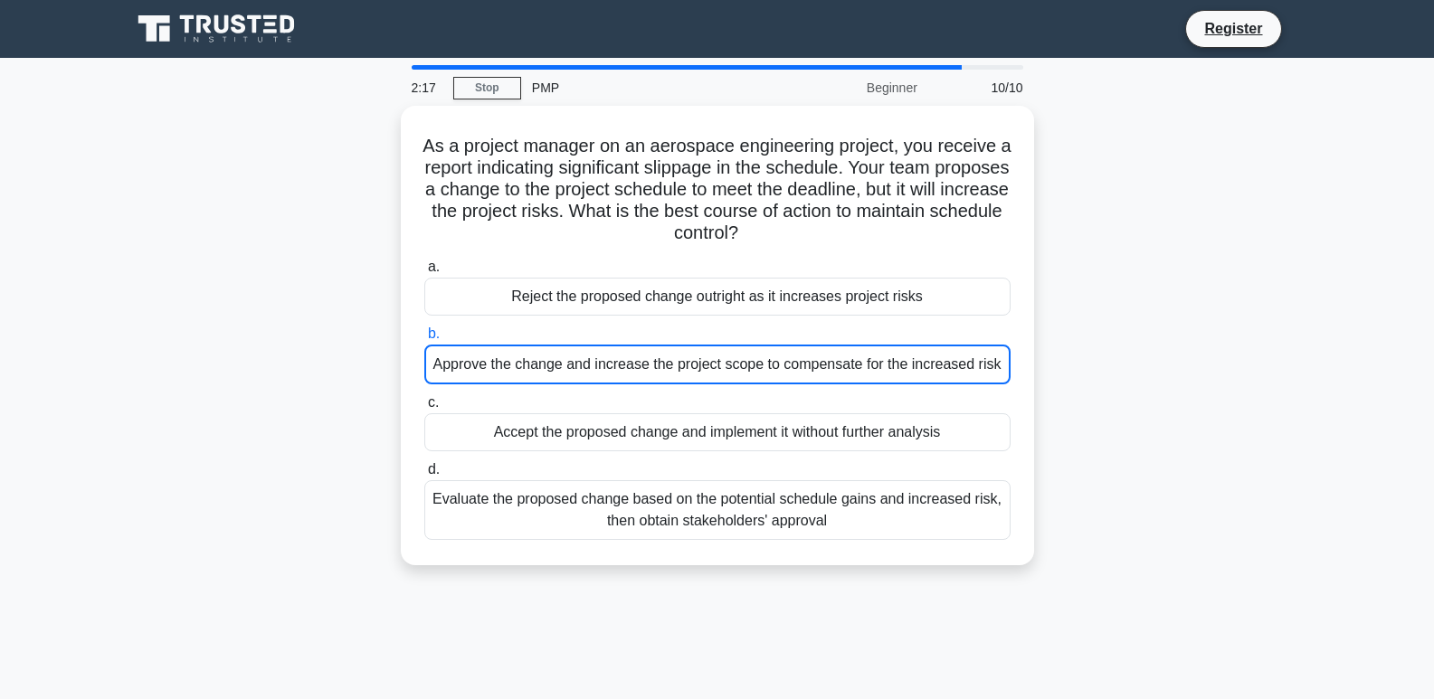
click at [886, 90] on div "Beginner" at bounding box center [849, 88] width 158 height 36
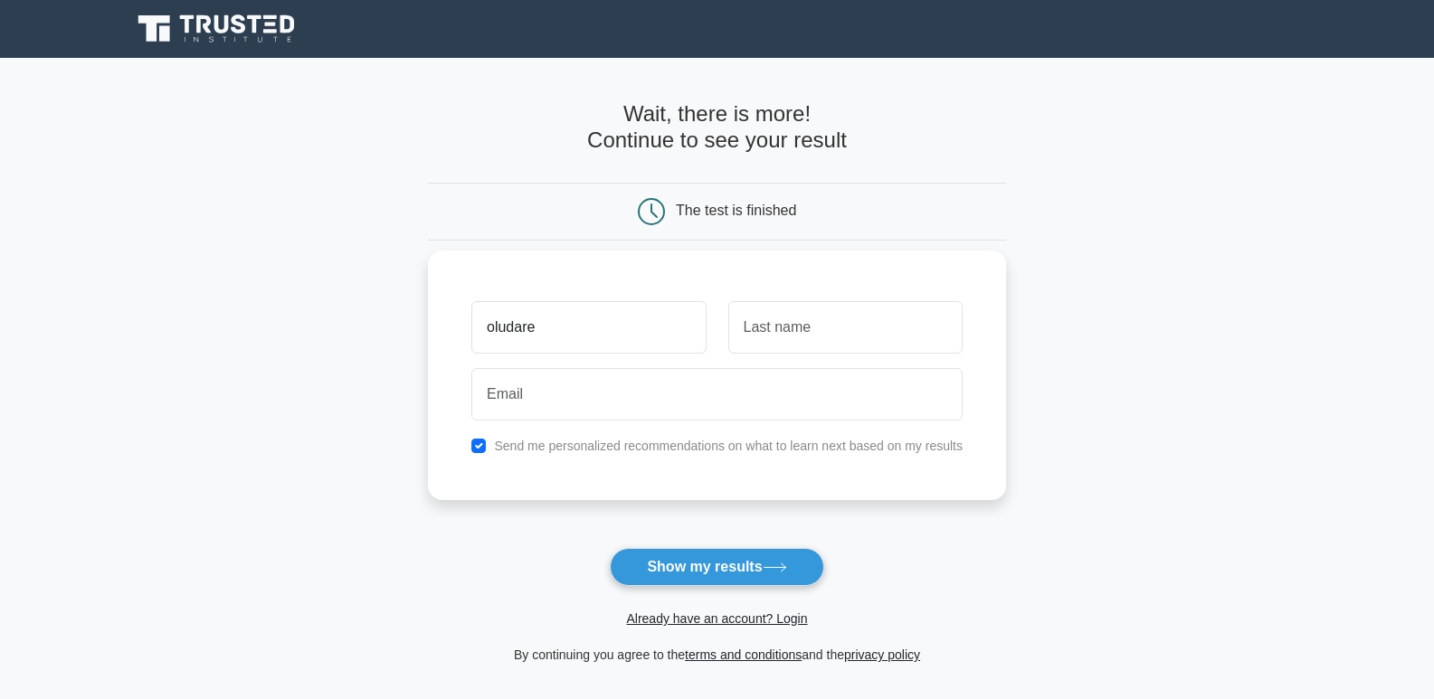
type input "oludare"
click at [930, 342] on input "text" at bounding box center [845, 327] width 234 height 52
type input "goodluck"
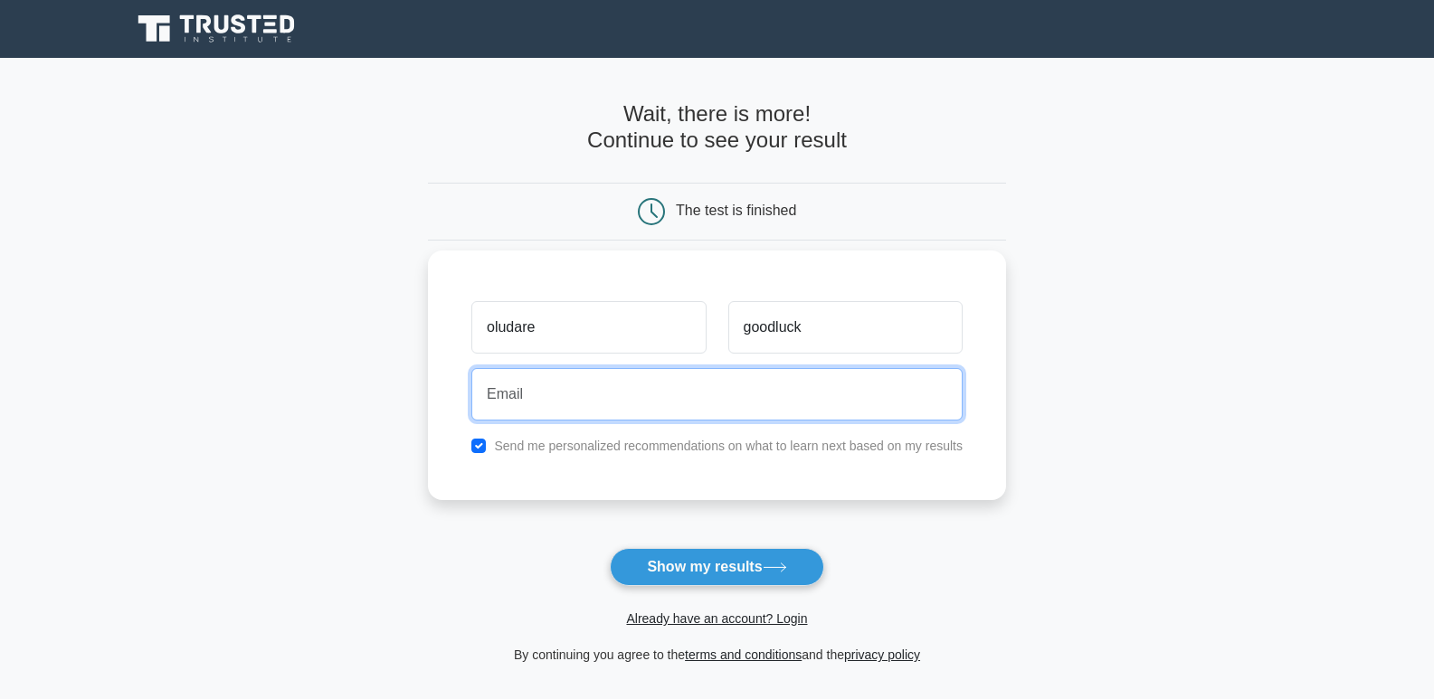
click at [835, 381] on input "email" at bounding box center [716, 394] width 491 height 52
type input "[EMAIL_ADDRESS][DOMAIN_NAME]"
click at [610, 548] on button "Show my results" at bounding box center [716, 567] width 213 height 38
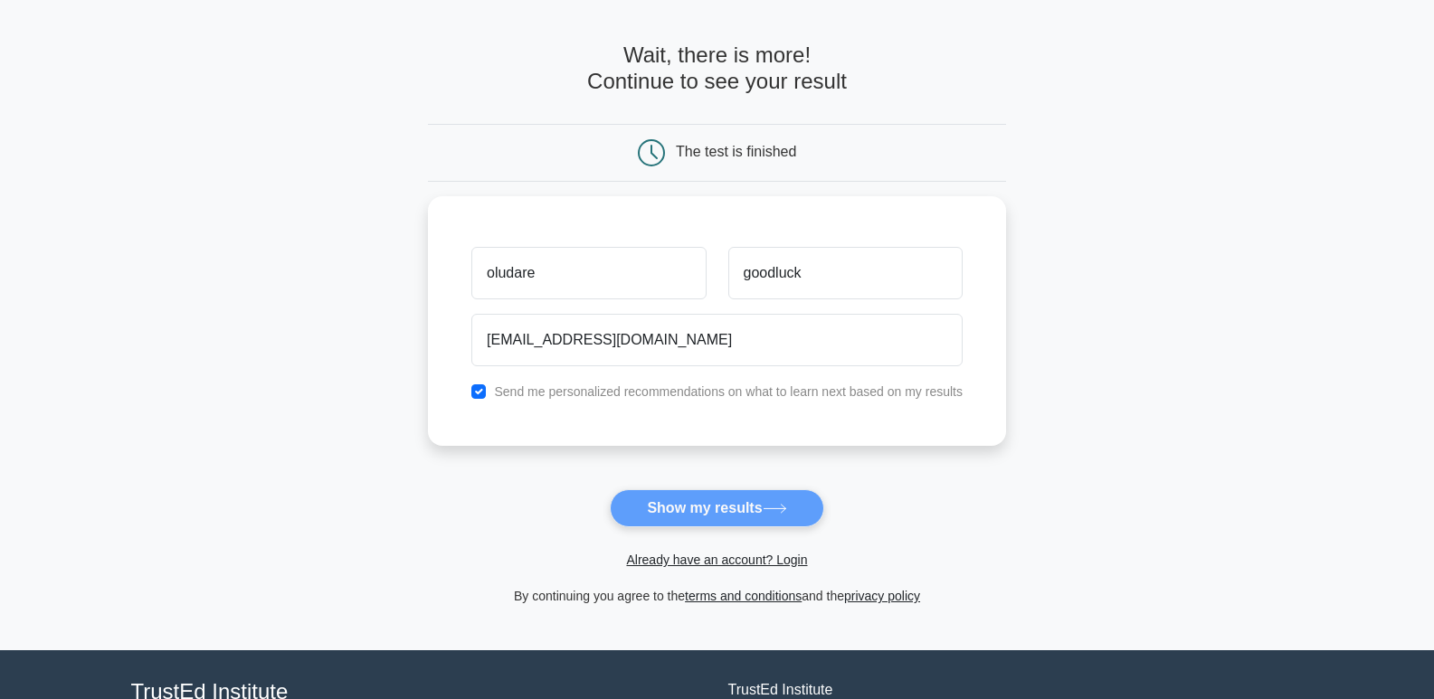
scroll to position [90, 0]
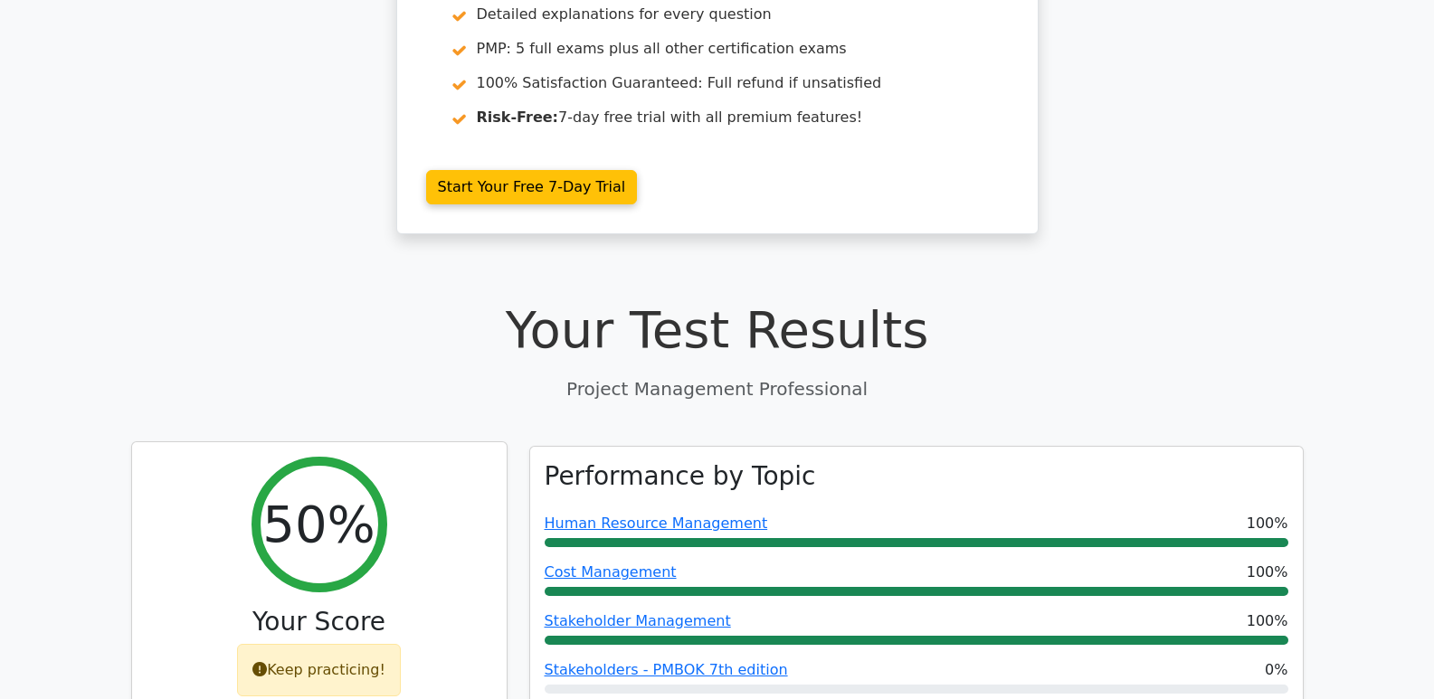
scroll to position [362, 0]
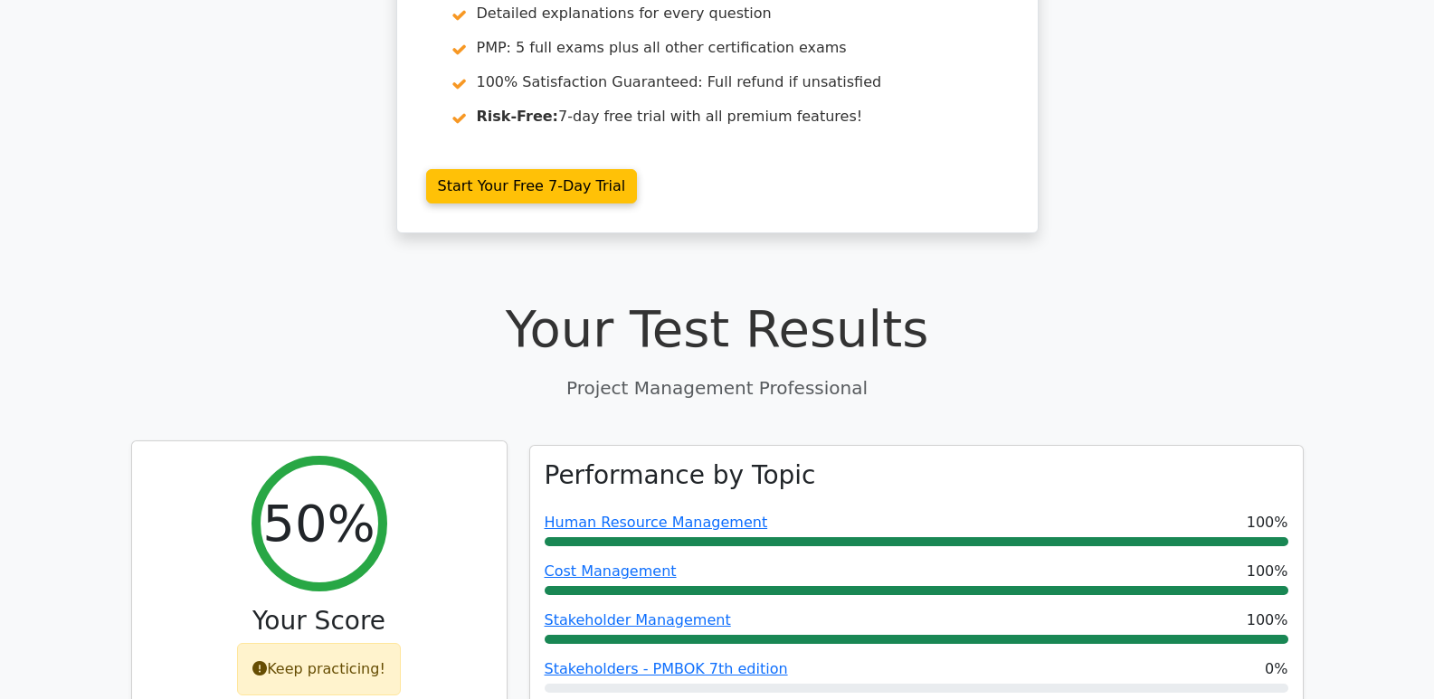
click at [303, 646] on div "Keep practicing!" at bounding box center [319, 669] width 164 height 52
click at [334, 516] on h2 "50%" at bounding box center [318, 523] width 112 height 61
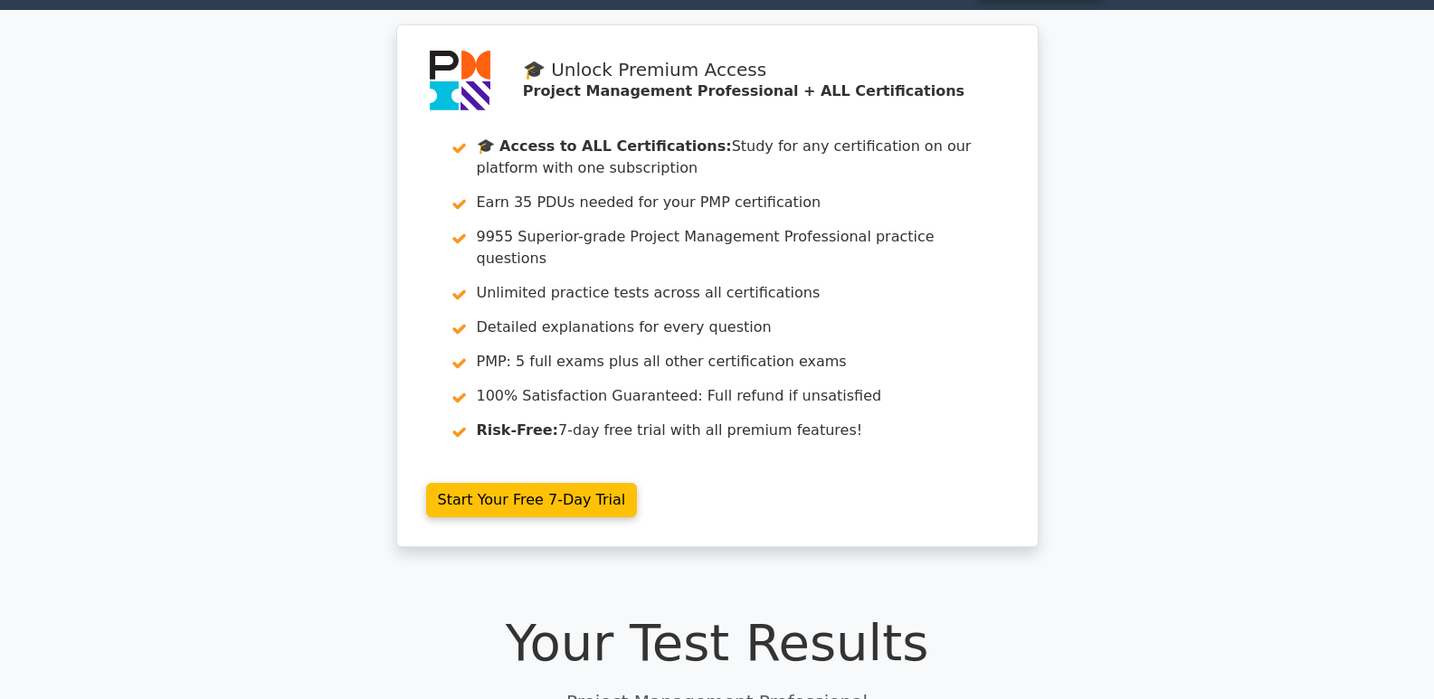
scroll to position [0, 0]
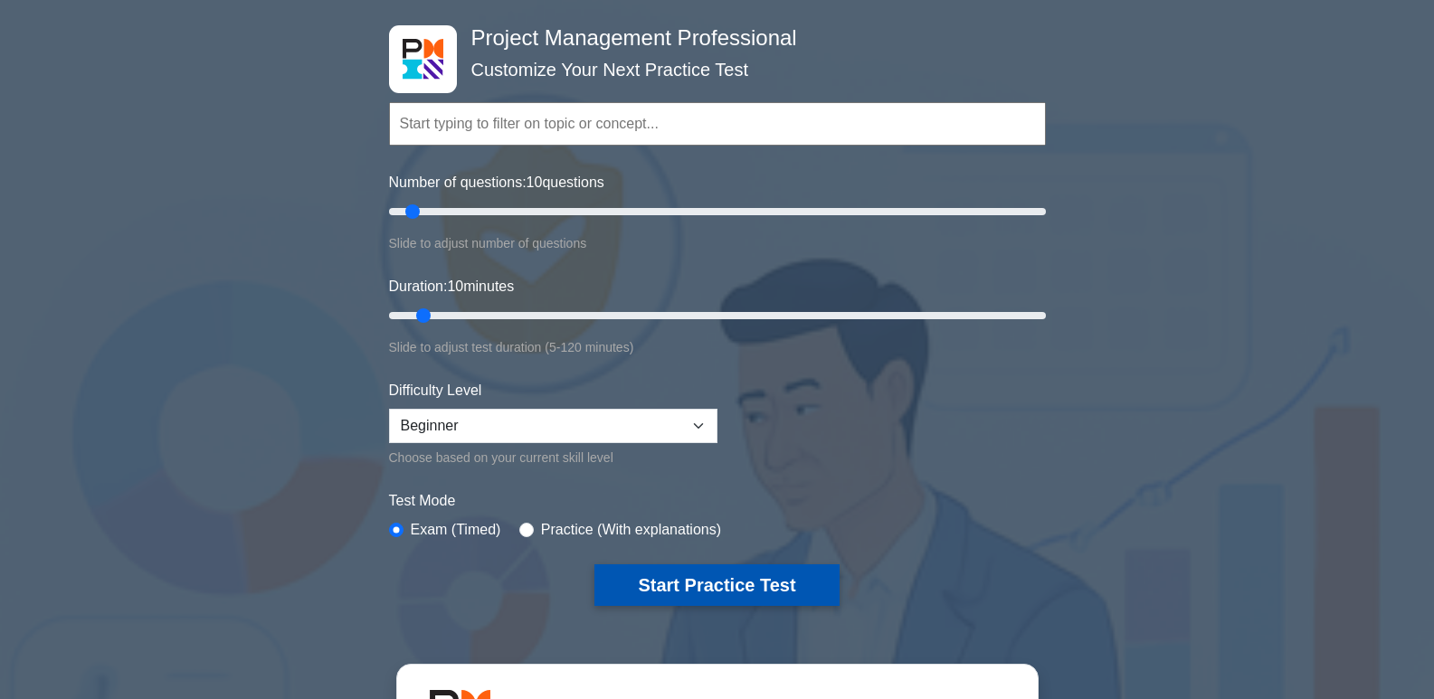
click at [690, 583] on button "Start Practice Test" at bounding box center [716, 585] width 244 height 42
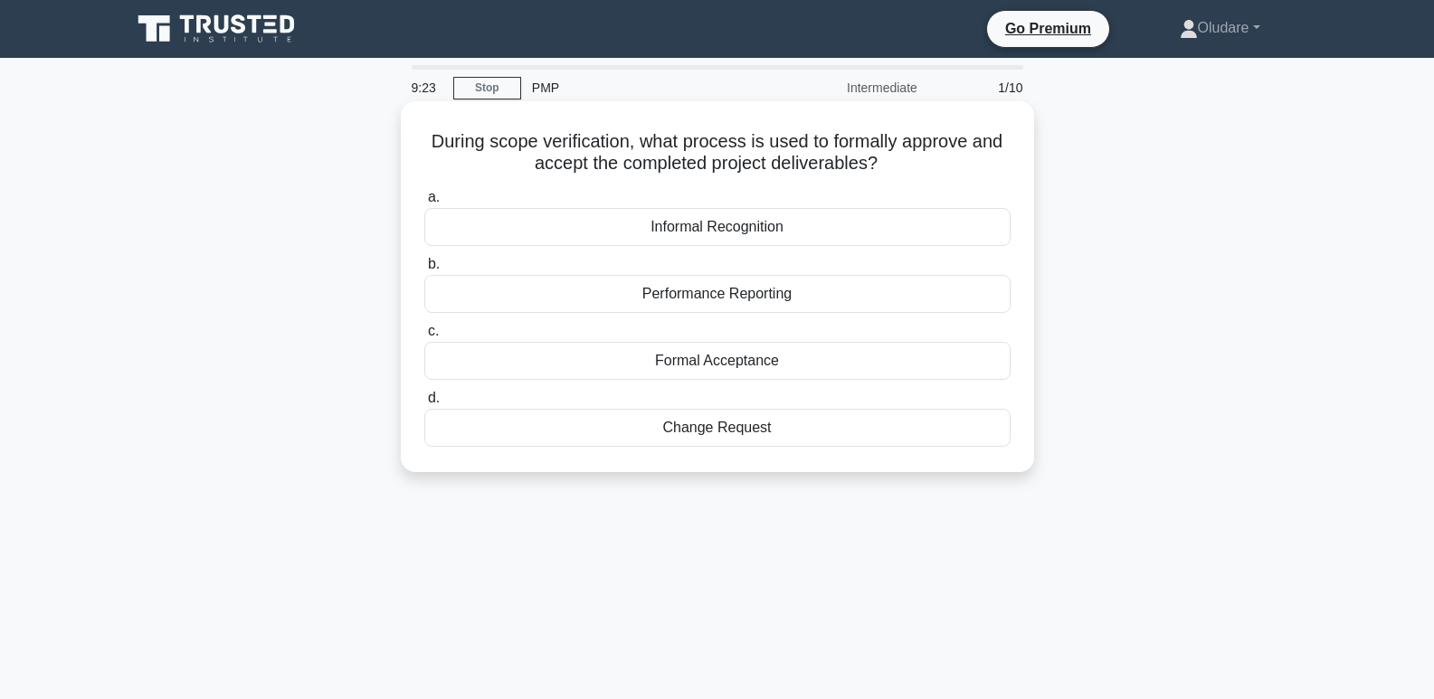
click at [695, 307] on div "Performance Reporting" at bounding box center [717, 294] width 586 height 38
click at [424, 270] on input "b. Performance Reporting" at bounding box center [424, 265] width 0 height 12
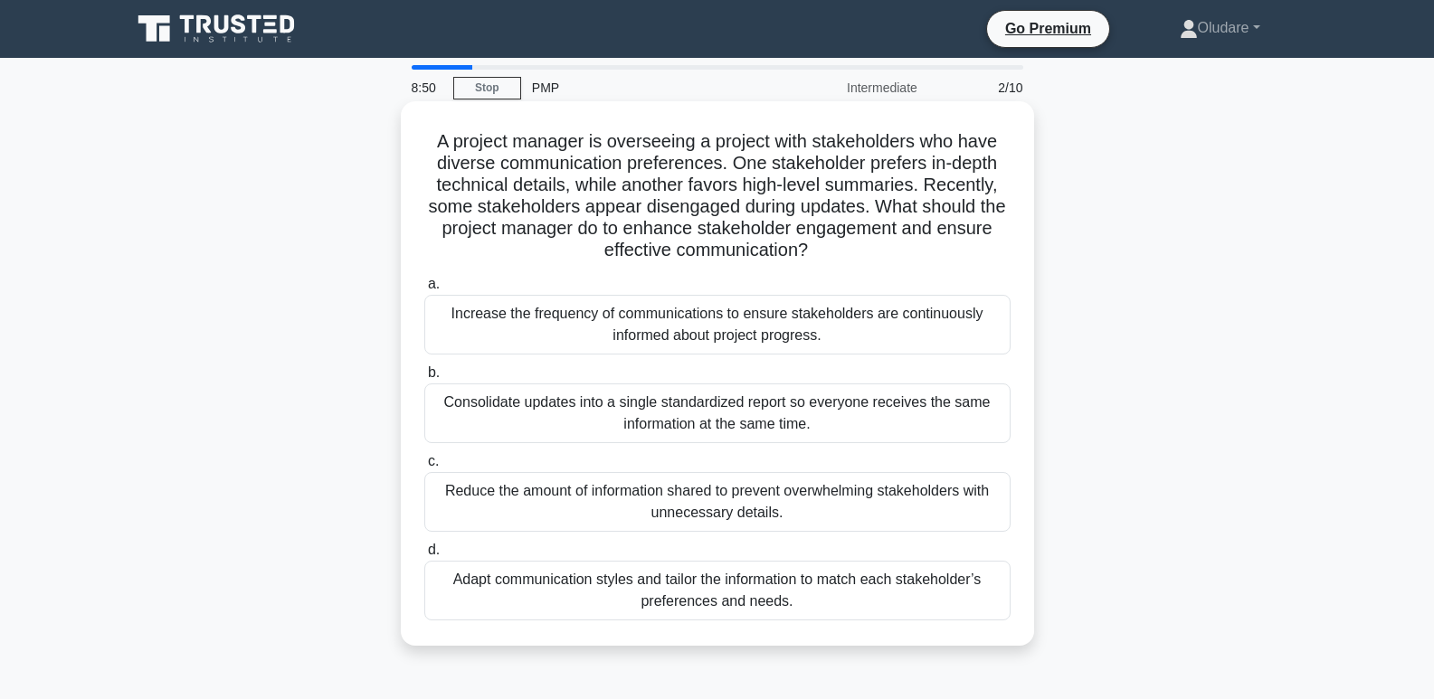
click at [710, 595] on div "Adapt communication styles and tailor the information to match each stakeholder…" at bounding box center [717, 591] width 586 height 60
click at [424, 556] on input "d. Adapt communication styles and tailor the information to match each stakehol…" at bounding box center [424, 551] width 0 height 12
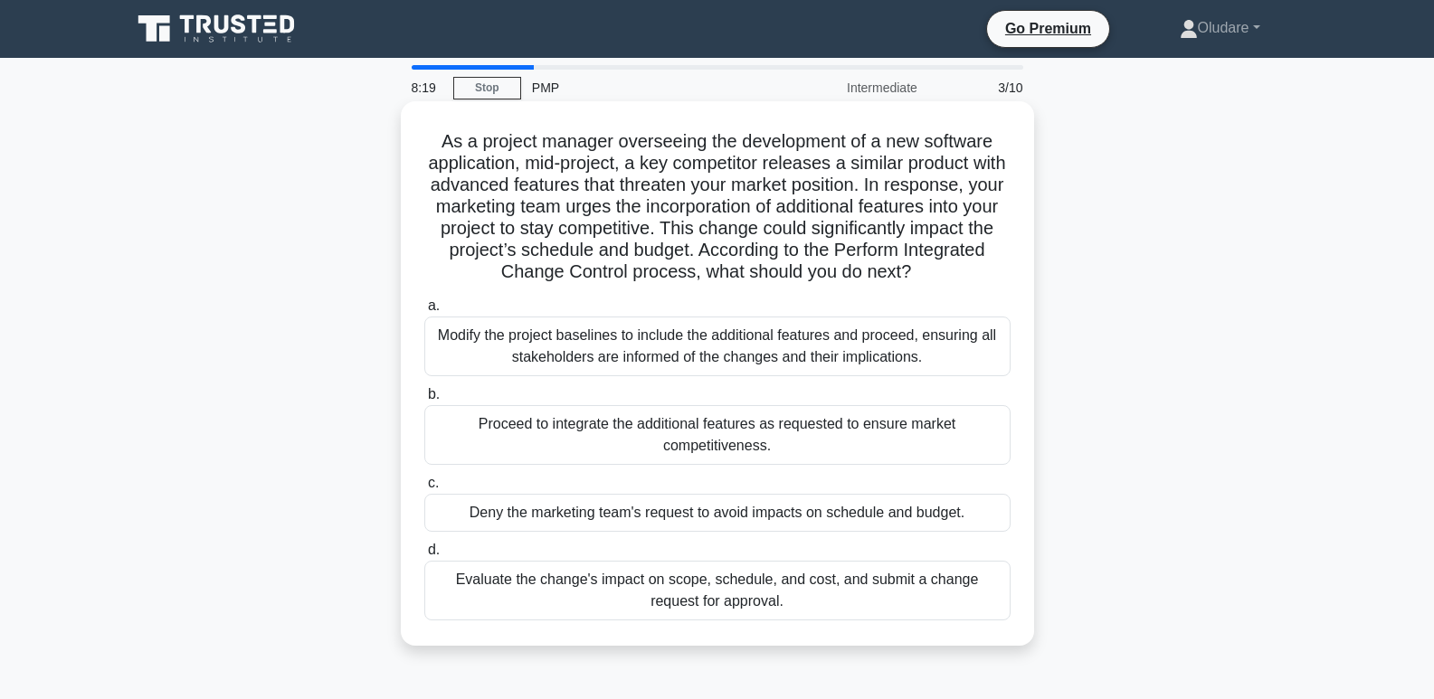
click at [623, 442] on div "Proceed to integrate the additional features as requested to ensure market comp…" at bounding box center [717, 435] width 586 height 60
click at [424, 401] on input "b. Proceed to integrate the additional features as requested to ensure market c…" at bounding box center [424, 395] width 0 height 12
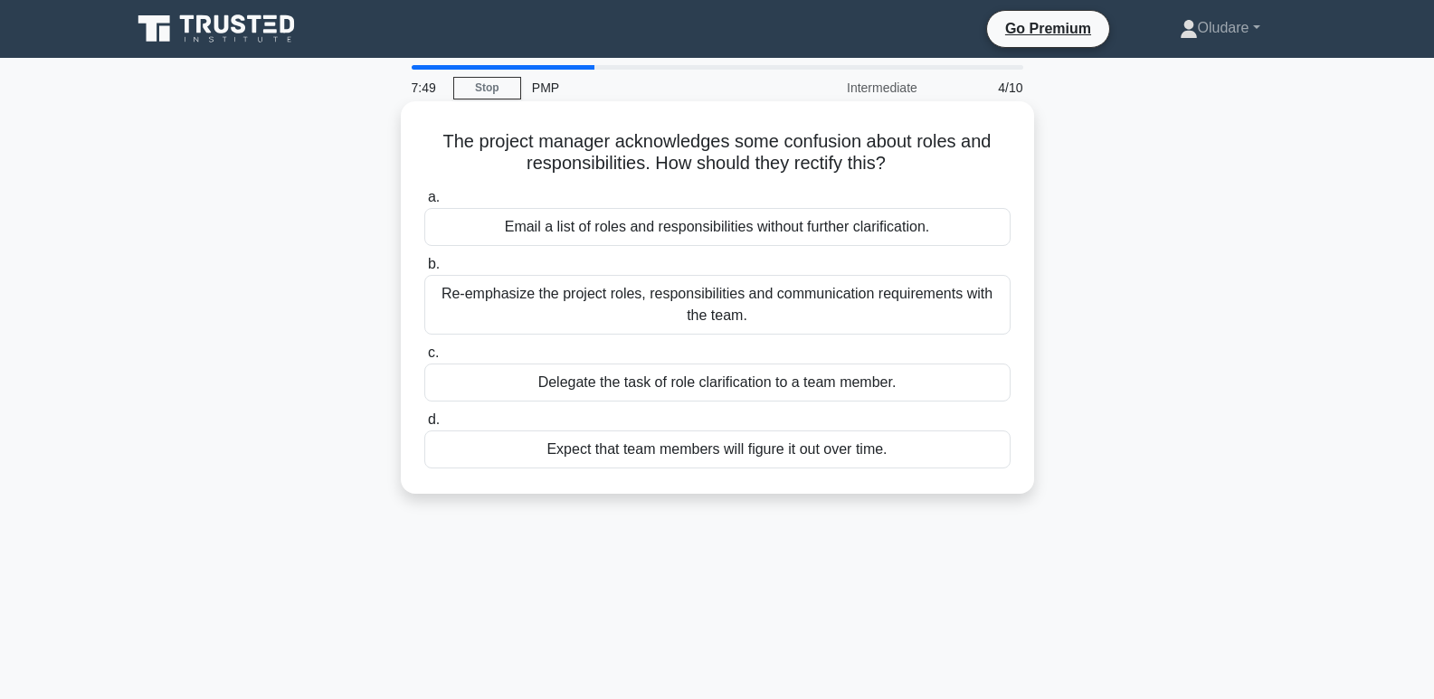
click at [619, 231] on div "Email a list of roles and responsibilities without further clarification." at bounding box center [717, 227] width 586 height 38
click at [424, 204] on input "a. Email a list of roles and responsibilities without further clarification." at bounding box center [424, 198] width 0 height 12
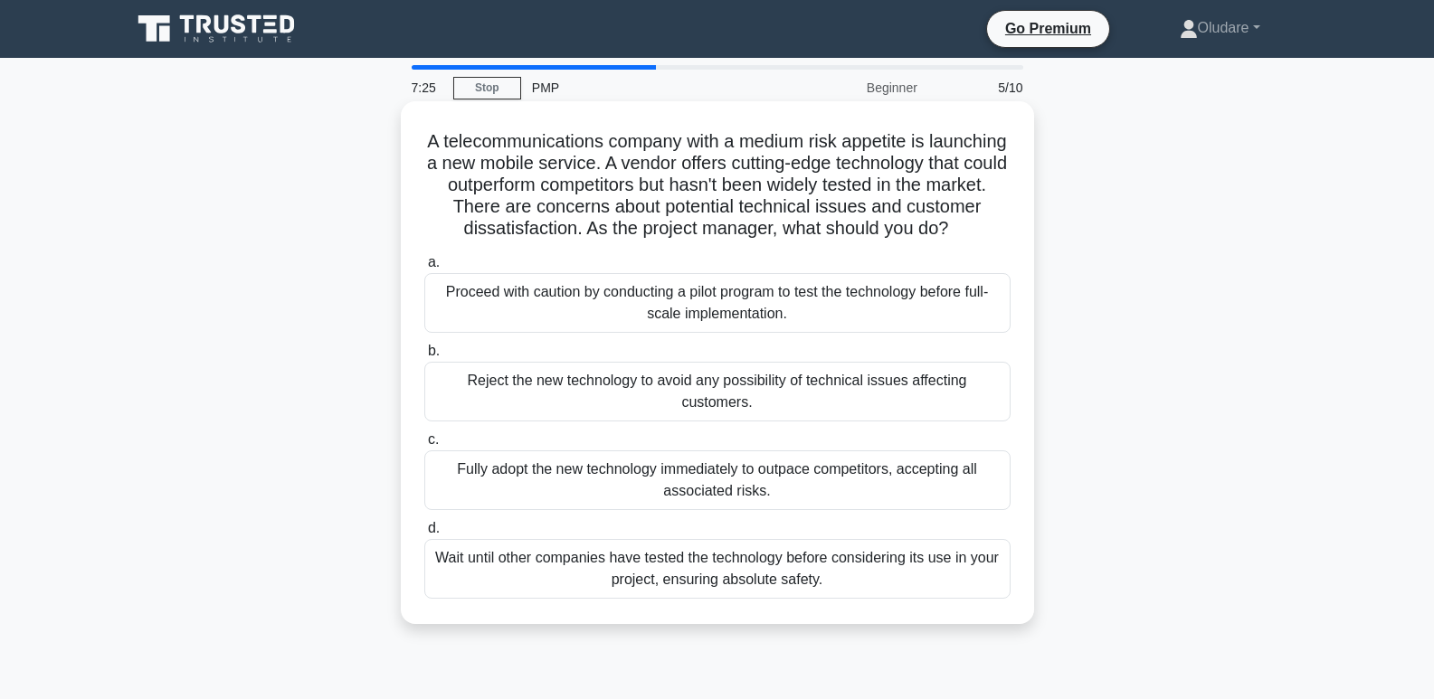
click at [745, 326] on div "Proceed with caution by conducting a pilot program to test the technology befor…" at bounding box center [717, 303] width 586 height 60
click at [424, 269] on input "a. Proceed with caution by conducting a pilot program to test the technology be…" at bounding box center [424, 263] width 0 height 12
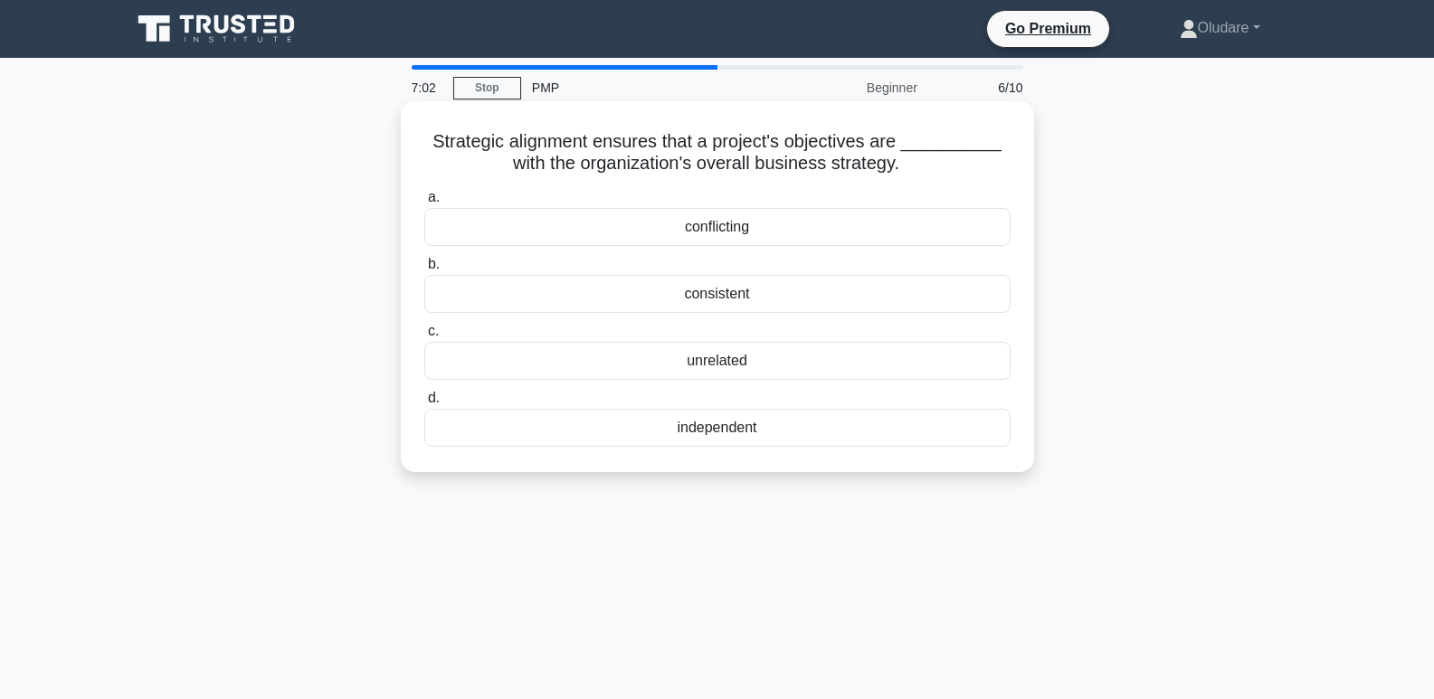
click at [718, 232] on div "conflicting" at bounding box center [717, 227] width 586 height 38
click at [424, 204] on input "a. conflicting" at bounding box center [424, 198] width 0 height 12
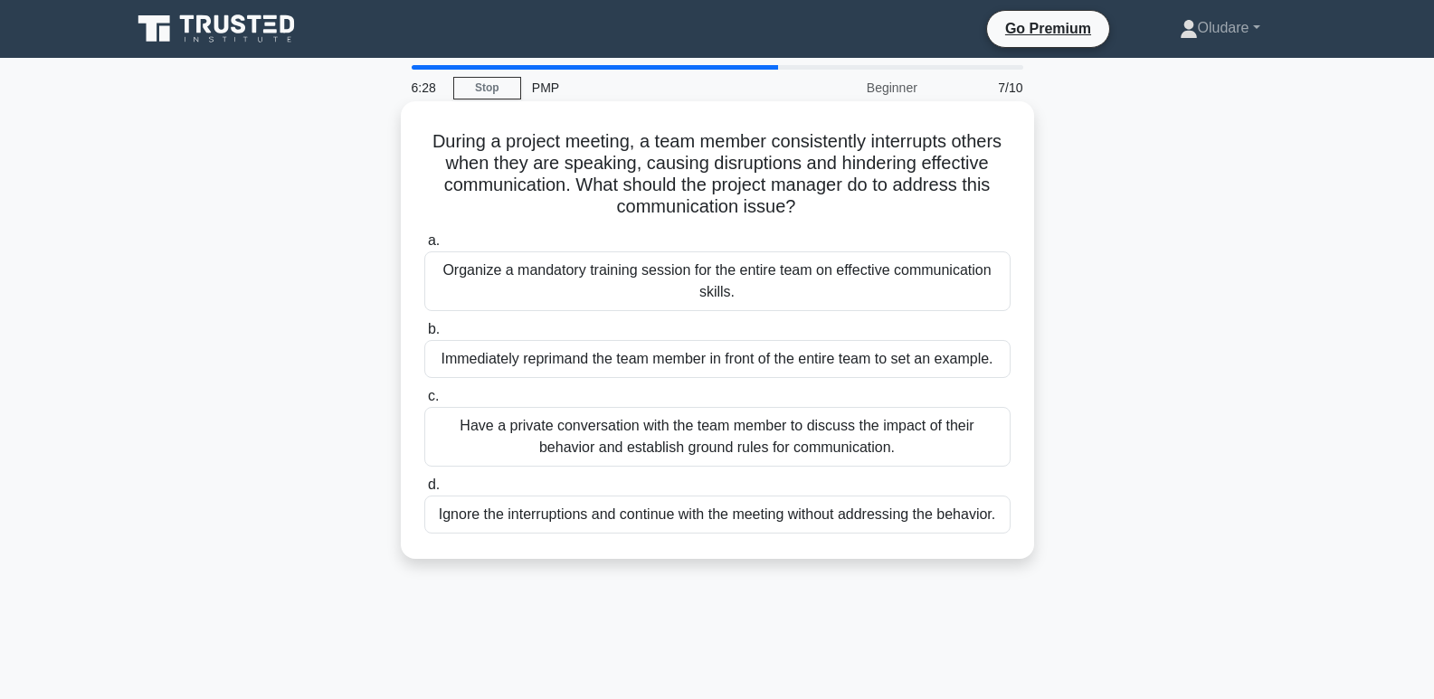
click at [581, 431] on div "Have a private conversation with the team member to discuss the impact of their…" at bounding box center [717, 437] width 586 height 60
click at [424, 403] on input "c. Have a private conversation with the team member to discuss the impact of th…" at bounding box center [424, 397] width 0 height 12
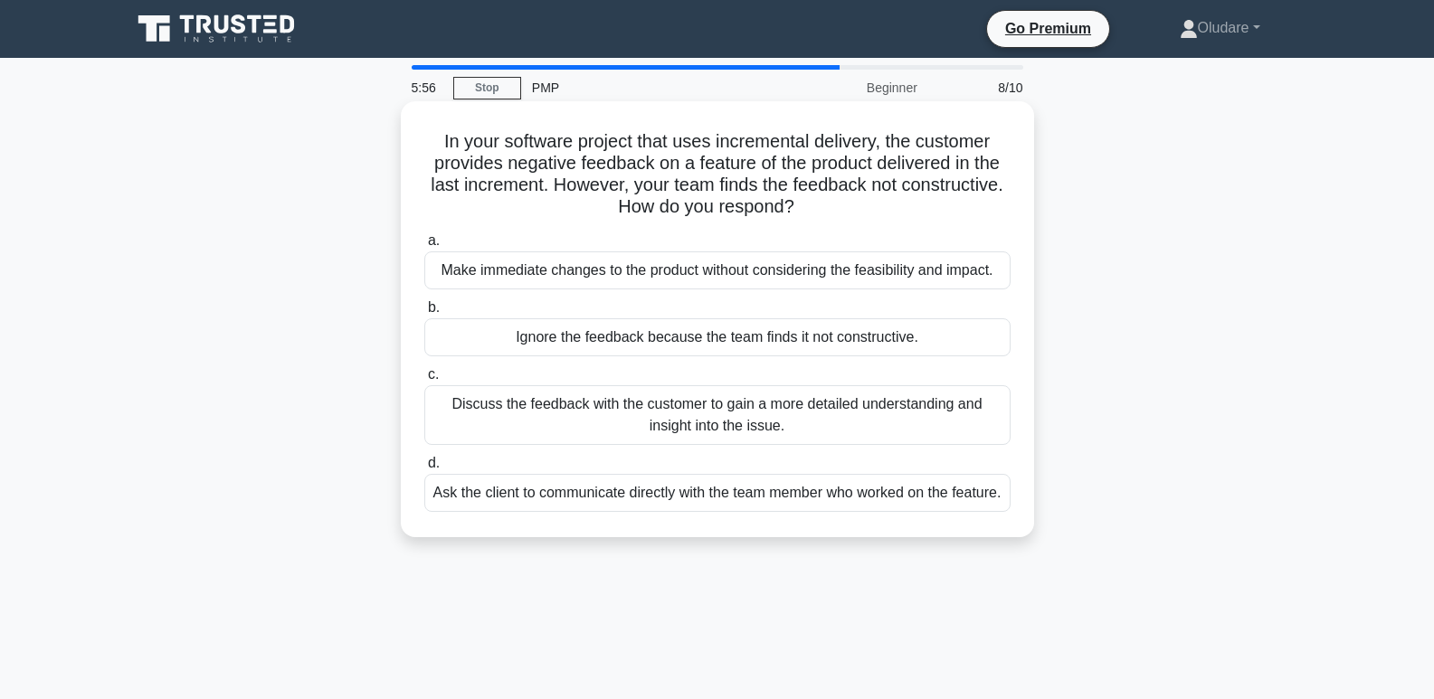
click at [872, 411] on div "Discuss the feedback with the customer to gain a more detailed understanding an…" at bounding box center [717, 415] width 586 height 60
click at [424, 381] on input "c. Discuss the feedback with the customer to gain a more detailed understanding…" at bounding box center [424, 375] width 0 height 12
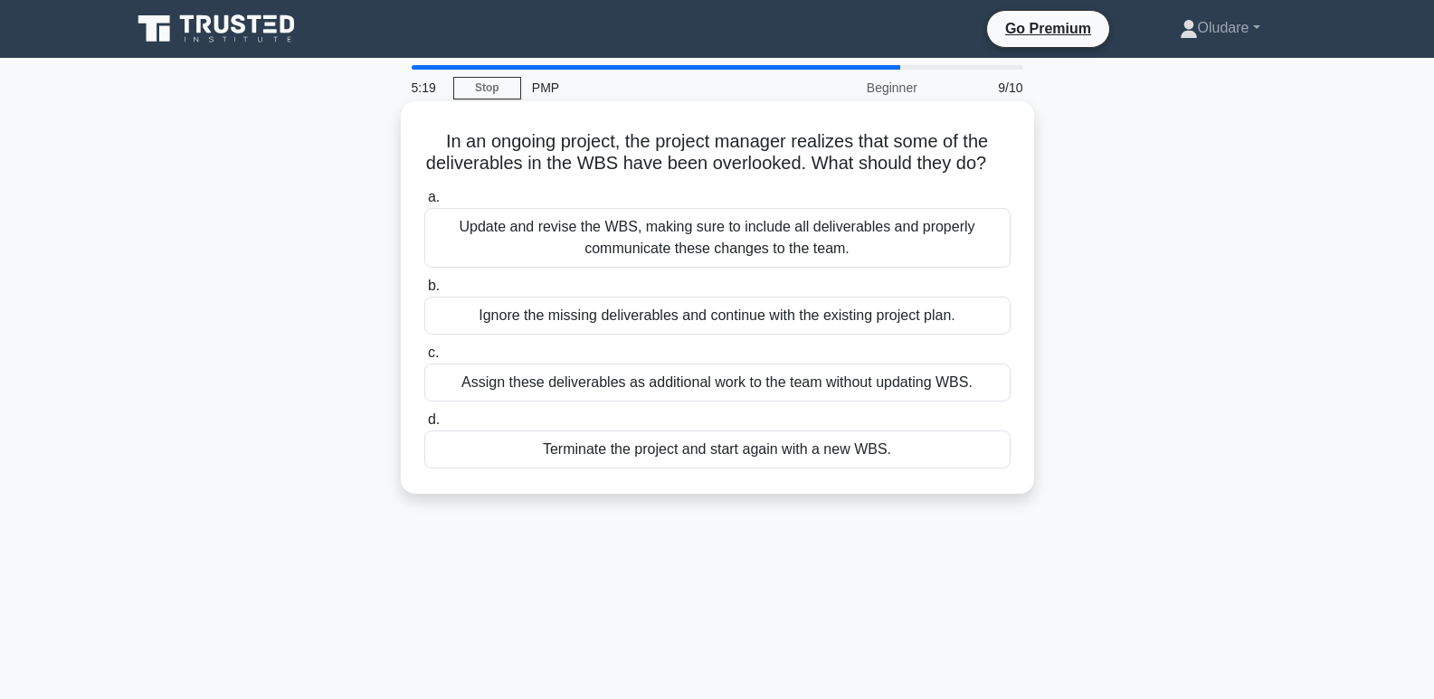
click at [912, 260] on div "Update and revise the WBS, making sure to include all deliverables and properly…" at bounding box center [717, 238] width 586 height 60
click at [424, 204] on input "a. Update and revise the WBS, making sure to include all deliverables and prope…" at bounding box center [424, 198] width 0 height 12
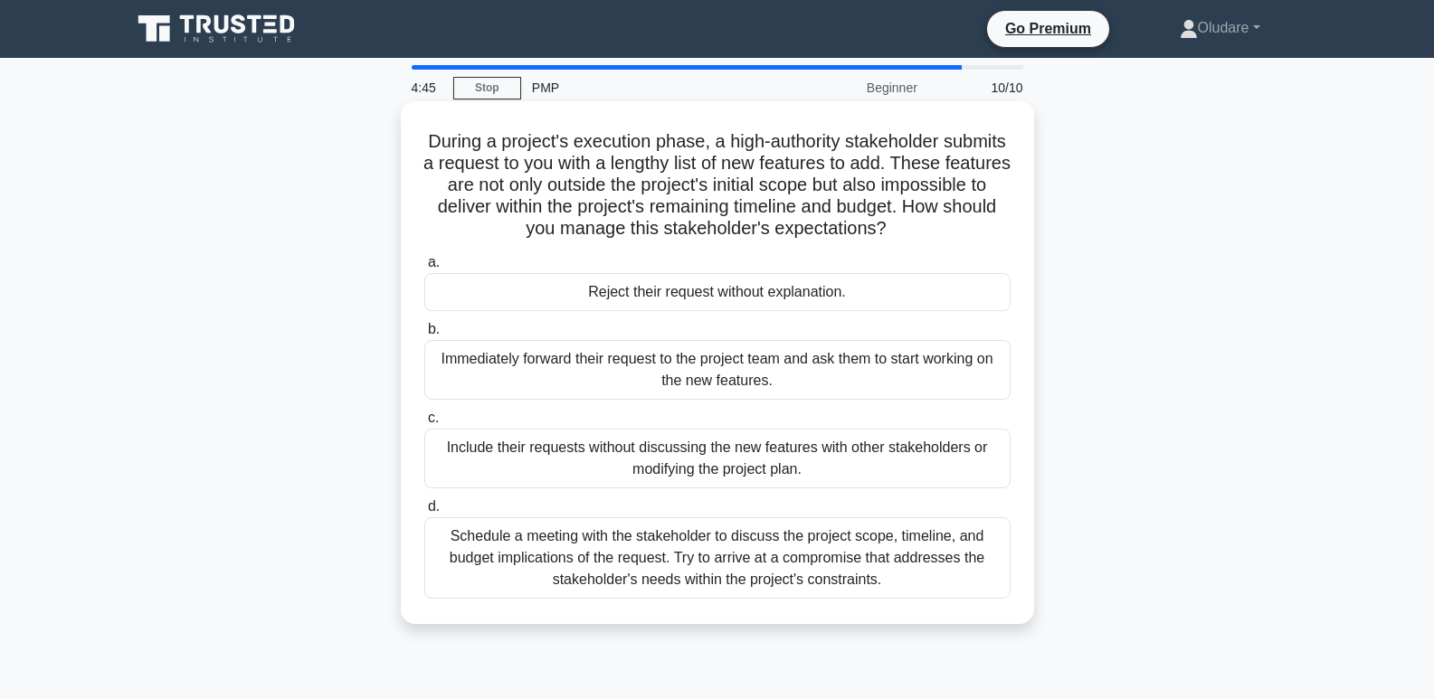
click at [580, 542] on div "Schedule a meeting with the stakeholder to discuss the project scope, timeline,…" at bounding box center [717, 557] width 586 height 81
click at [424, 513] on input "d. Schedule a meeting with the stakeholder to discuss the project scope, timeli…" at bounding box center [424, 507] width 0 height 12
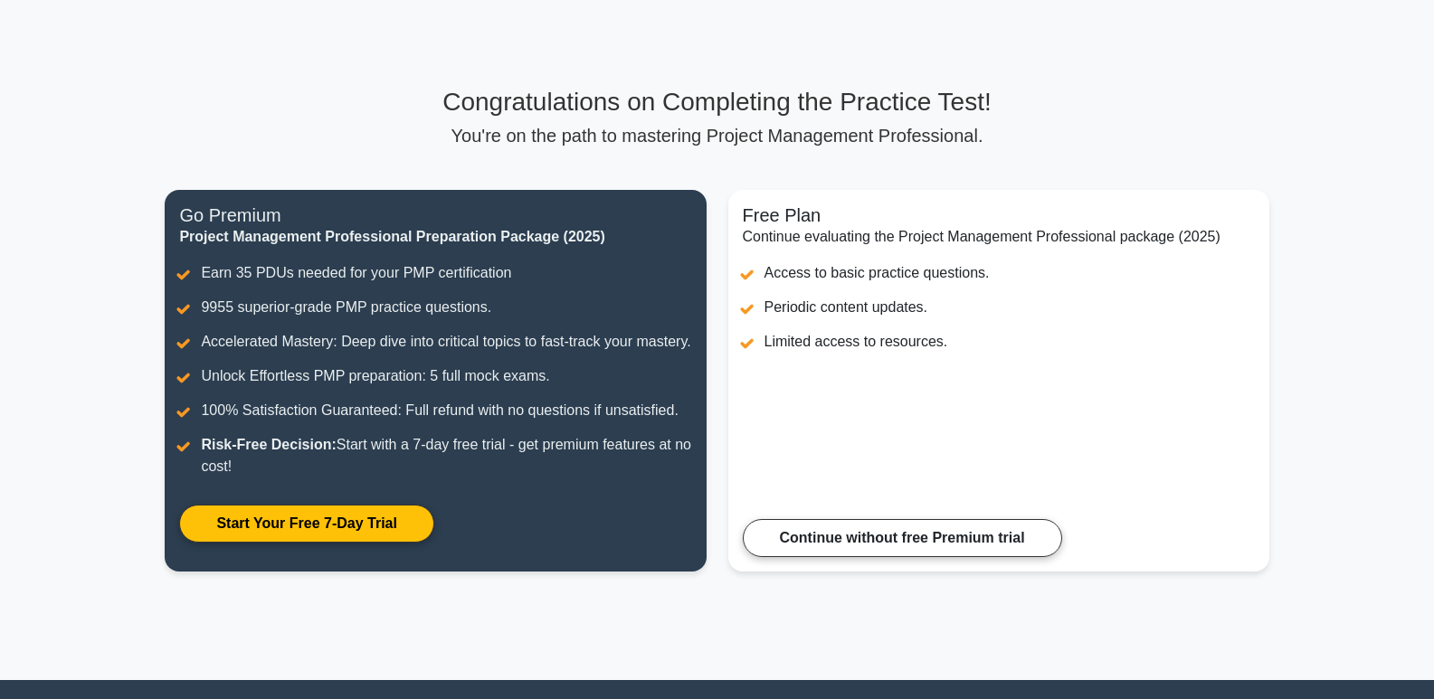
scroll to position [261, 0]
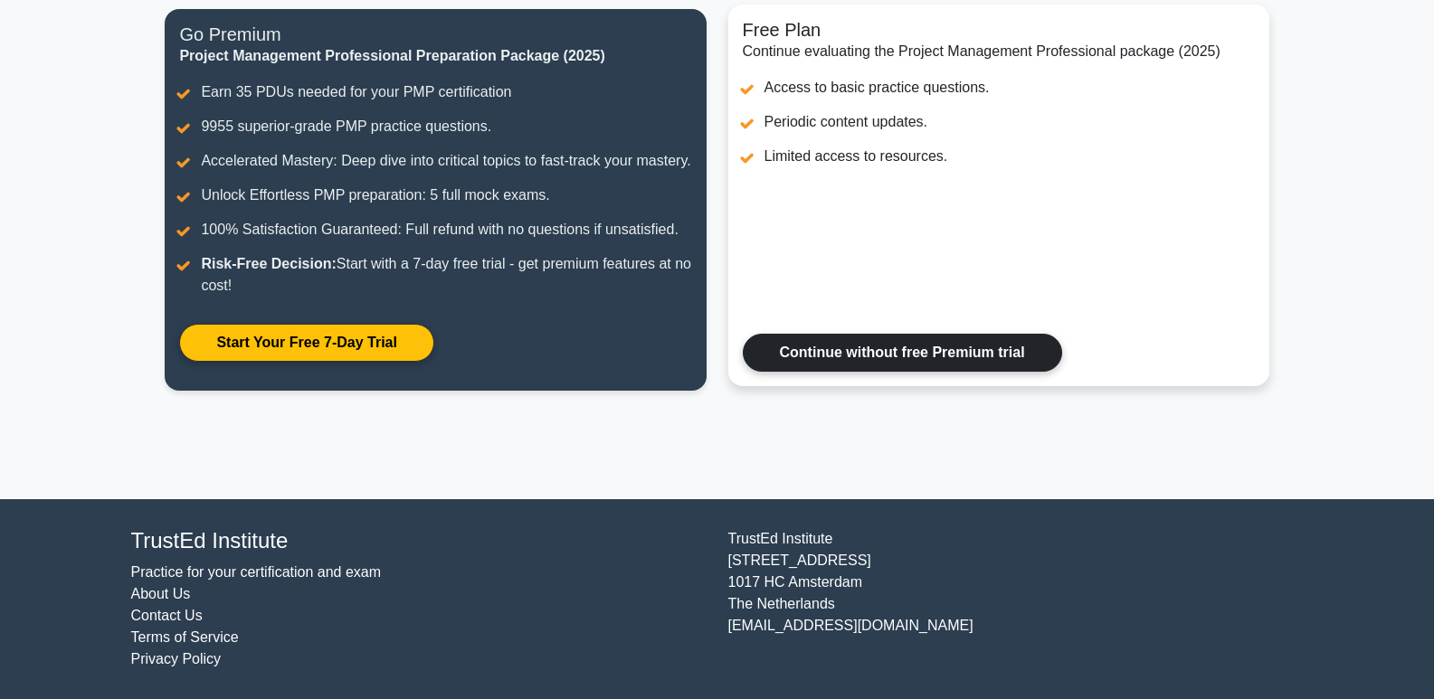
click at [821, 347] on link "Continue without free Premium trial" at bounding box center [902, 353] width 319 height 38
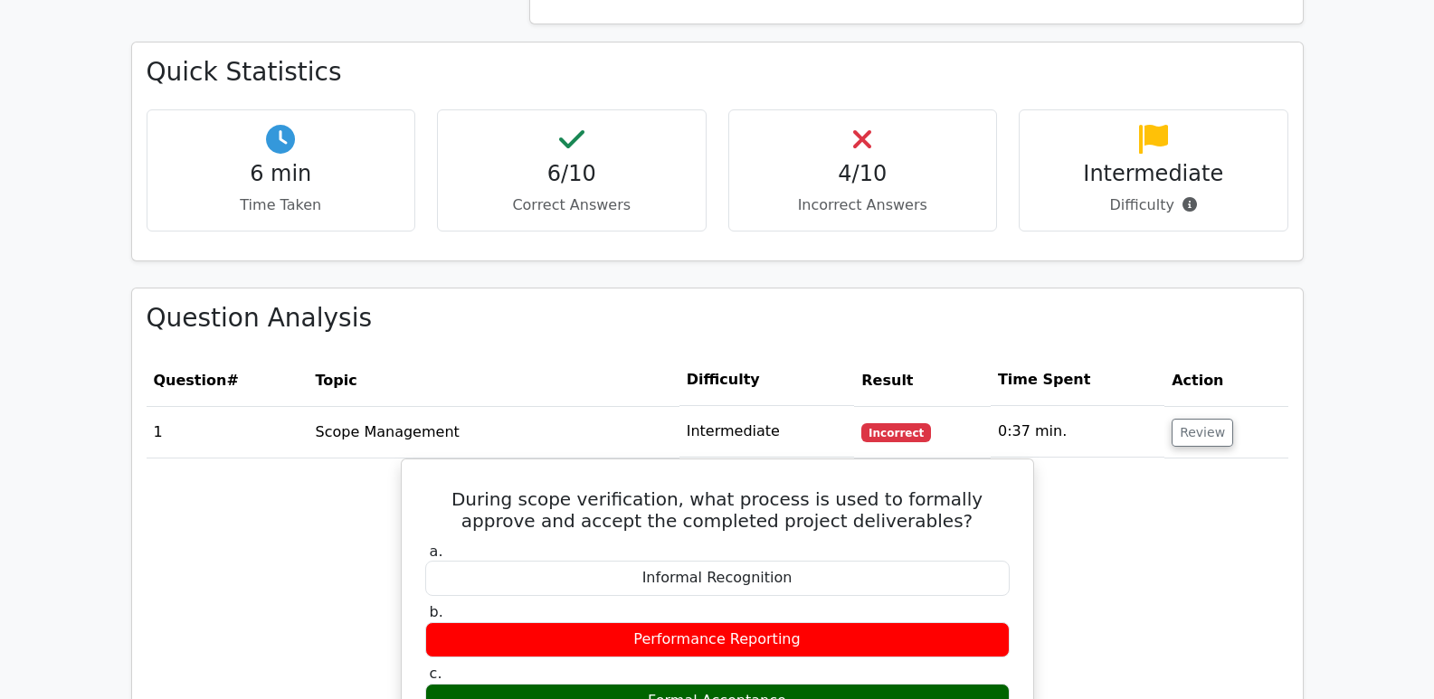
scroll to position [1266, 0]
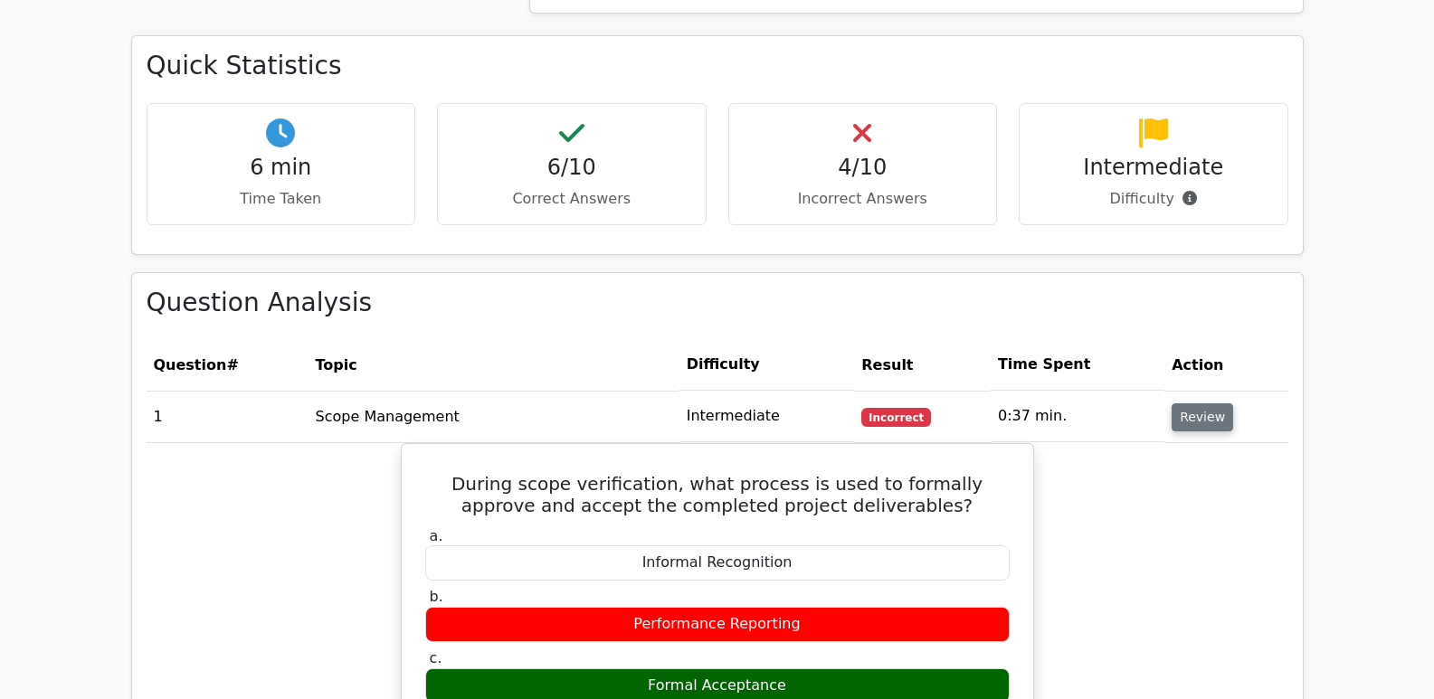
click at [1194, 403] on button "Review" at bounding box center [1203, 417] width 62 height 28
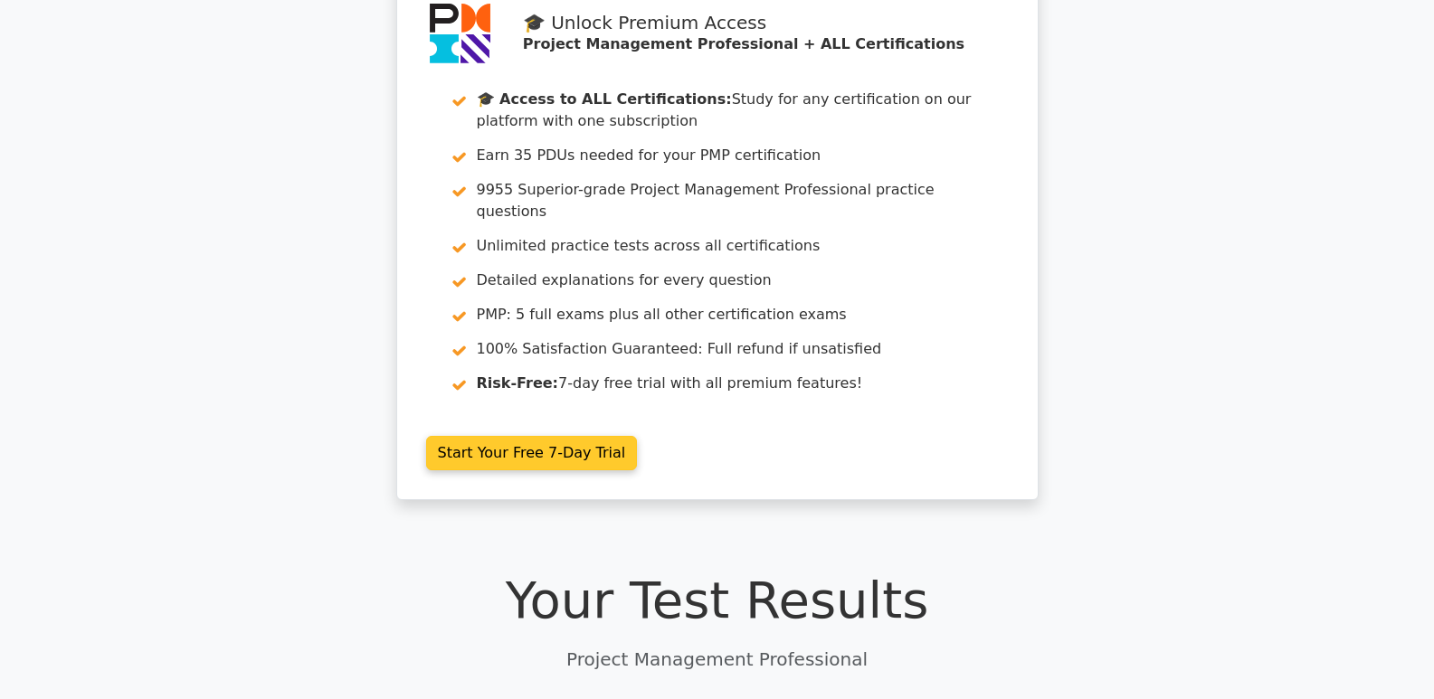
scroll to position [0, 0]
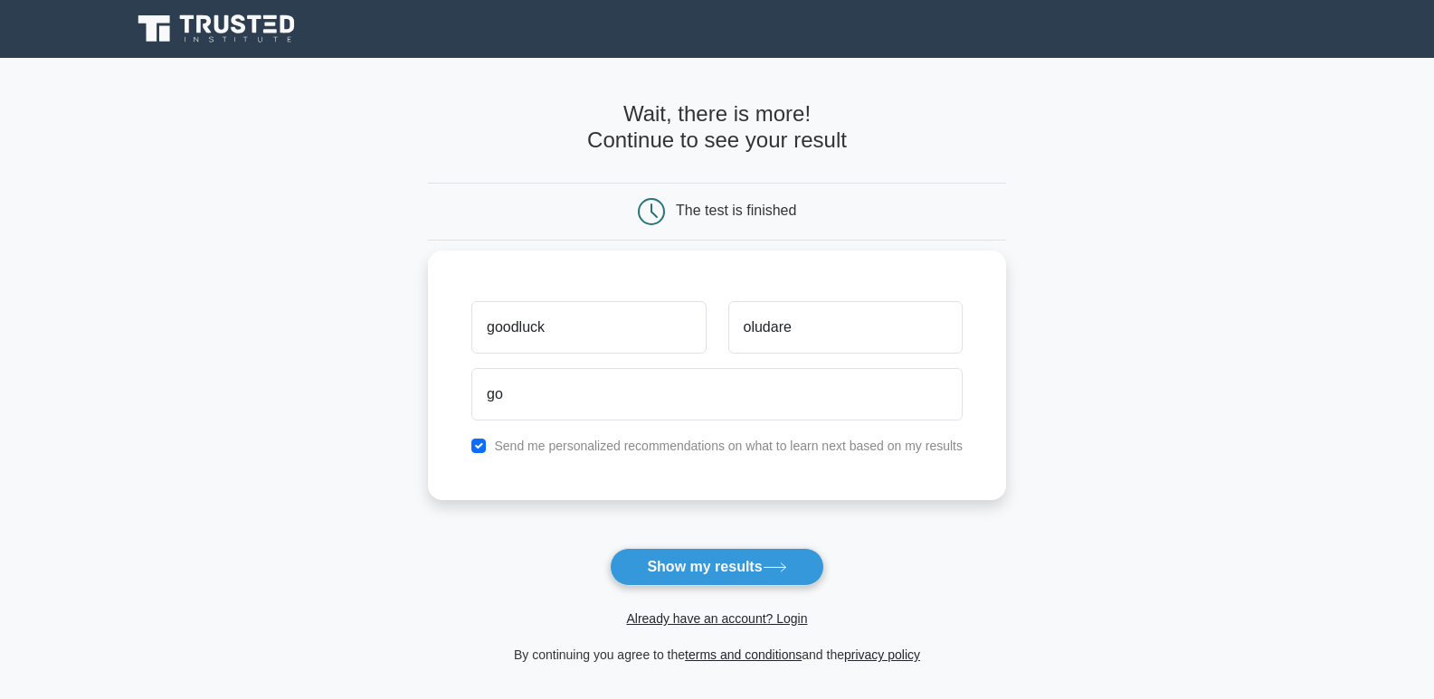
type input "g"
drag, startPoint x: 590, startPoint y: 330, endPoint x: 688, endPoint y: 310, distance: 99.7
click at [593, 330] on input "goodluck" at bounding box center [588, 327] width 234 height 52
type input "g"
type input "oludare"
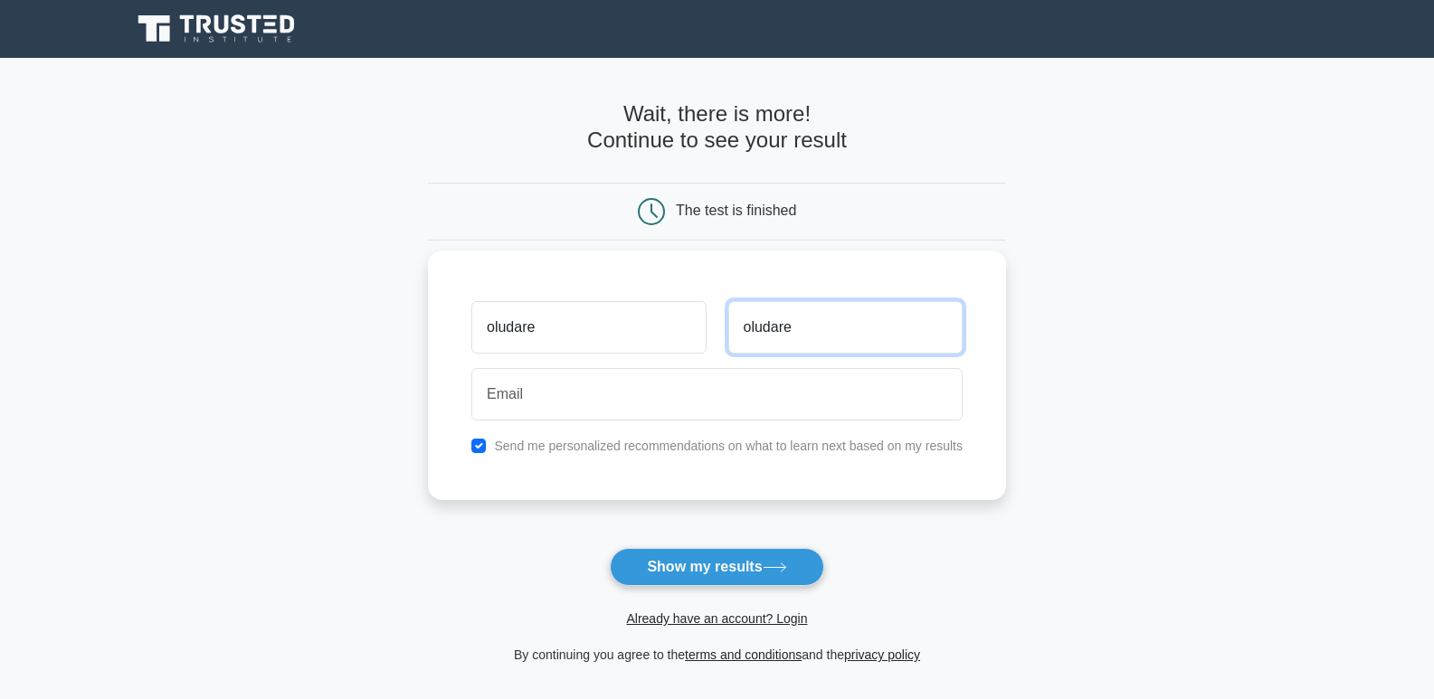
click at [802, 339] on input "oludare" at bounding box center [845, 327] width 234 height 52
type input "o"
type input "goodluck"
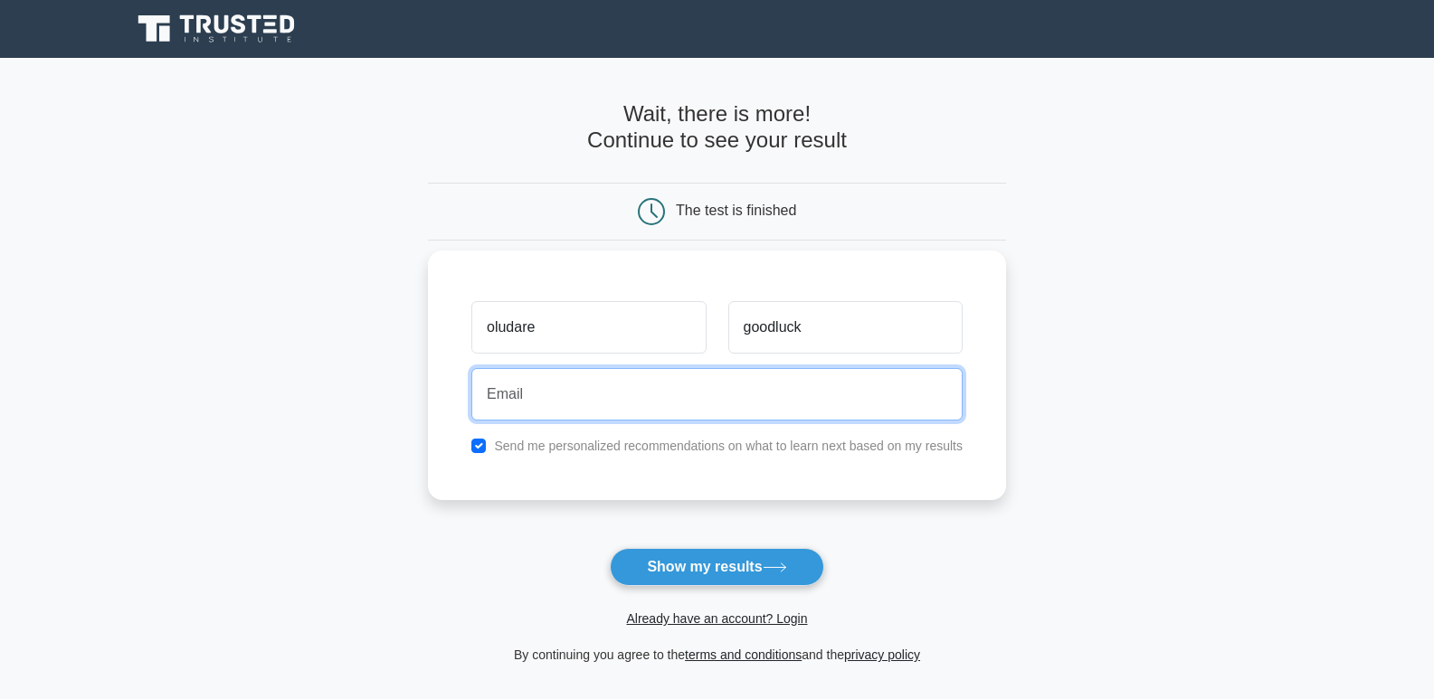
click at [612, 381] on input "email" at bounding box center [716, 394] width 491 height 52
type input "goodluckoluadre42@gmail.com"
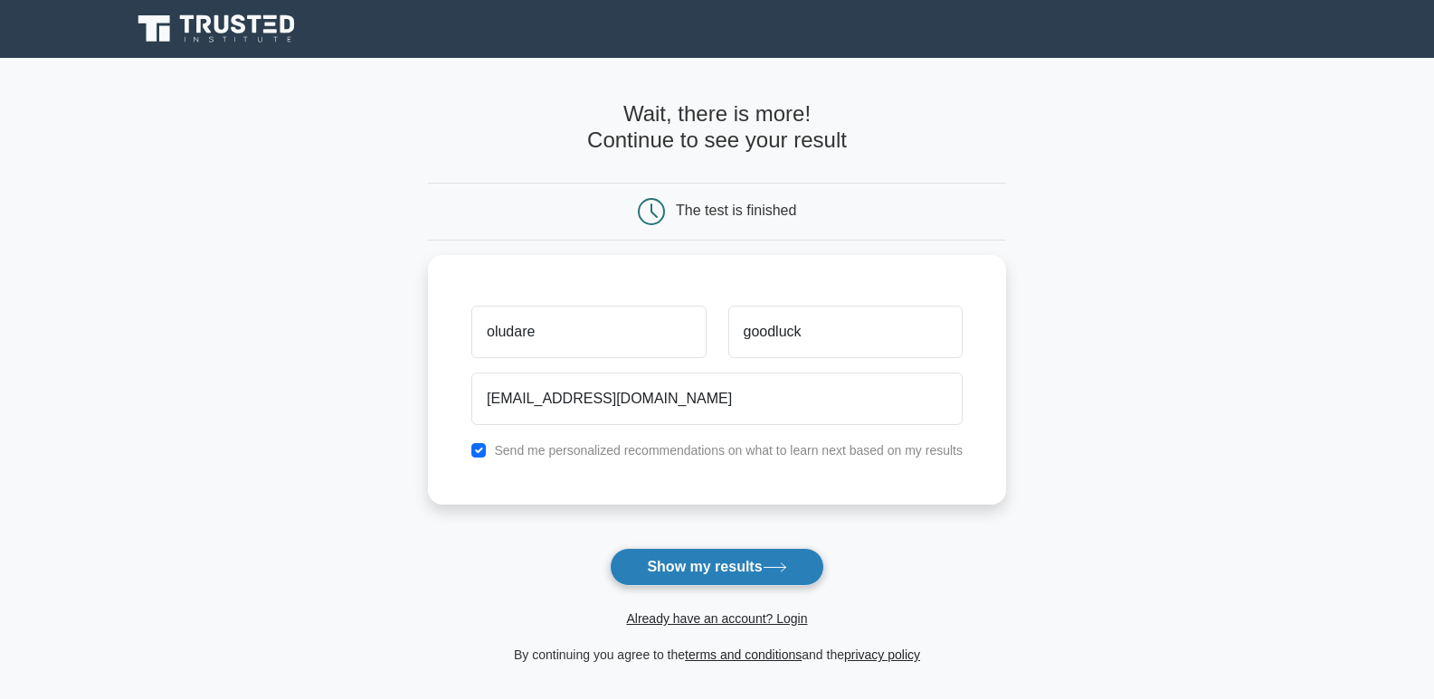
click at [712, 565] on button "Show my results" at bounding box center [716, 567] width 213 height 38
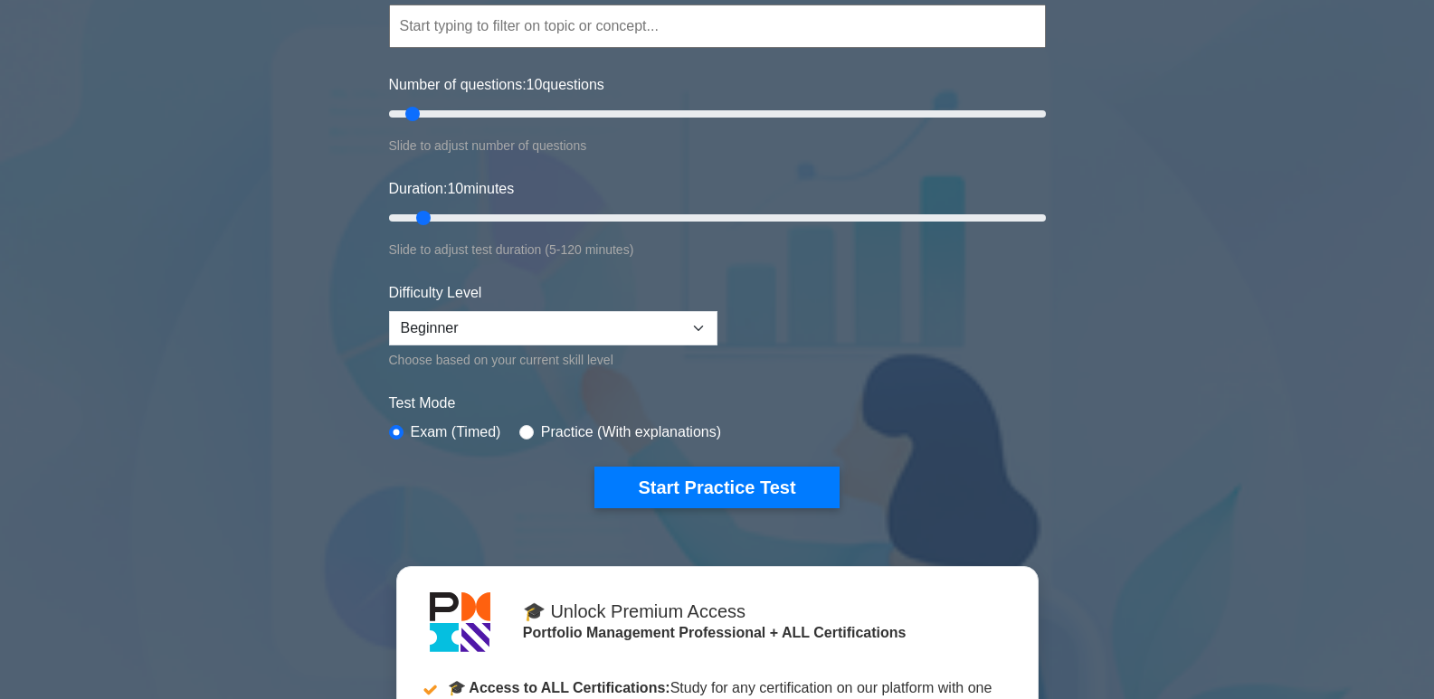
scroll to position [271, 0]
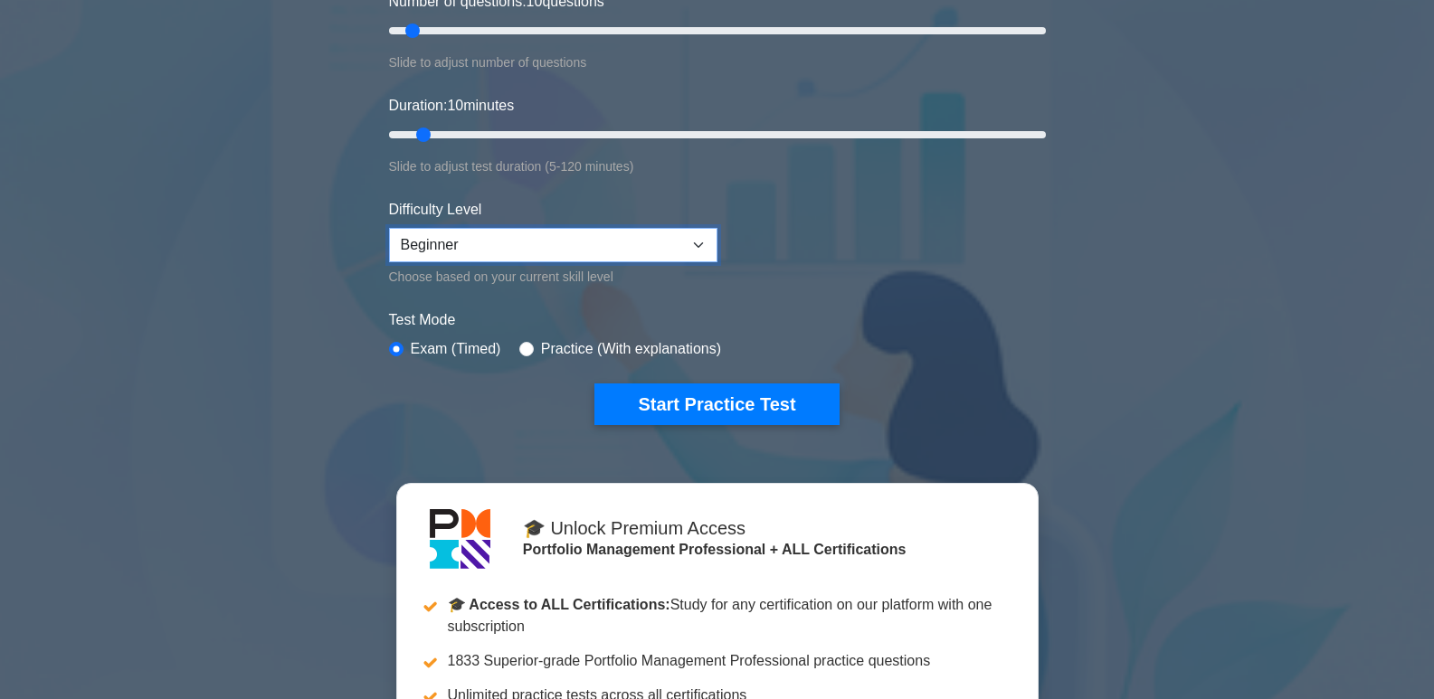
click at [700, 245] on select "Beginner Intermediate Expert" at bounding box center [553, 245] width 328 height 34
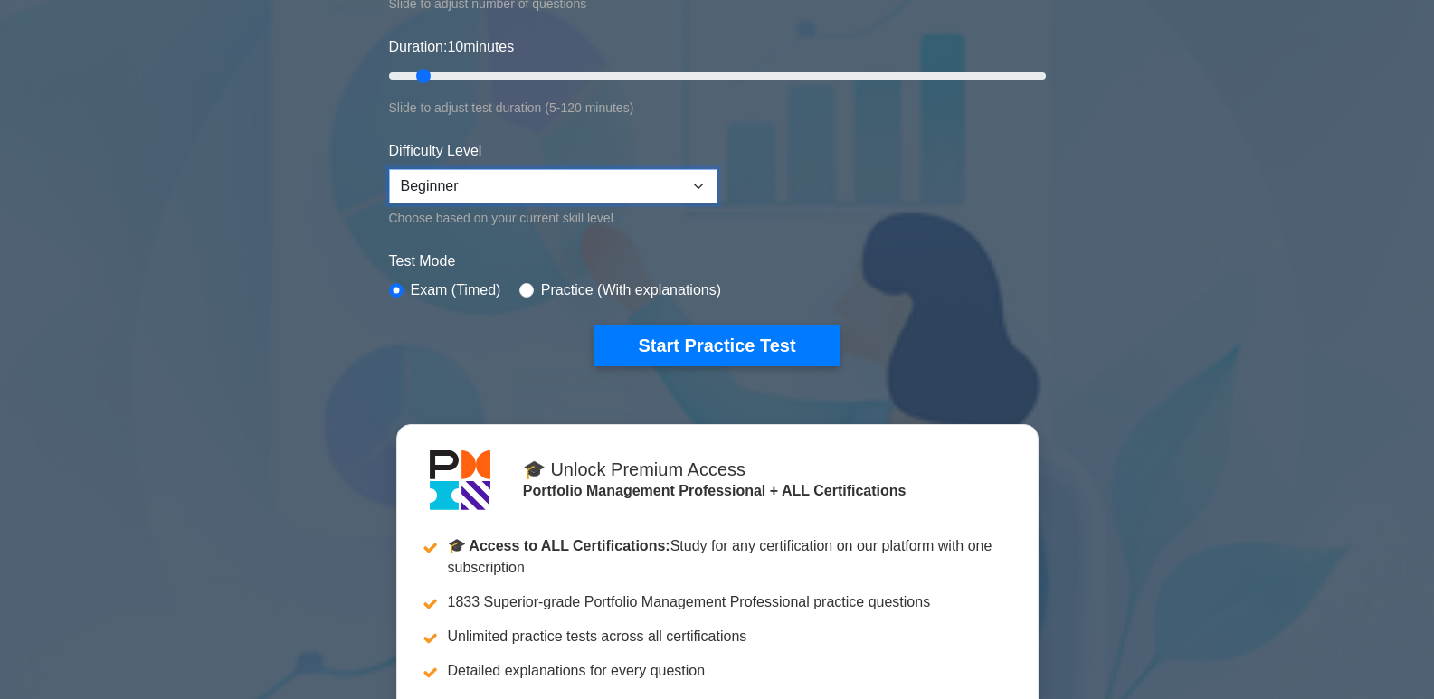
scroll to position [452, 0]
